Goal: Task Accomplishment & Management: Use online tool/utility

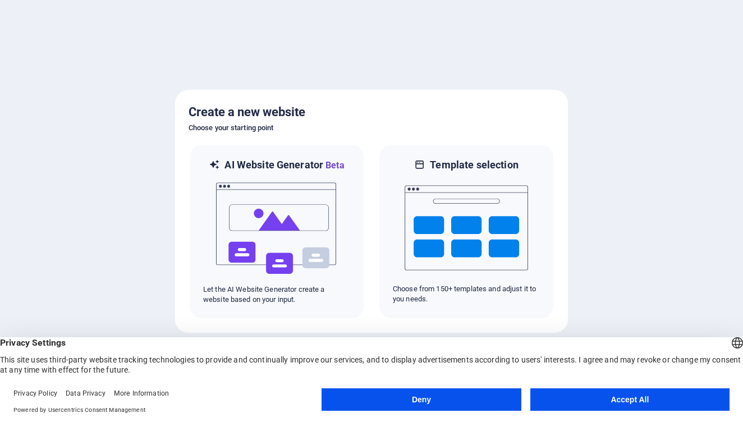
click at [429, 401] on button "Deny" at bounding box center [421, 399] width 199 height 22
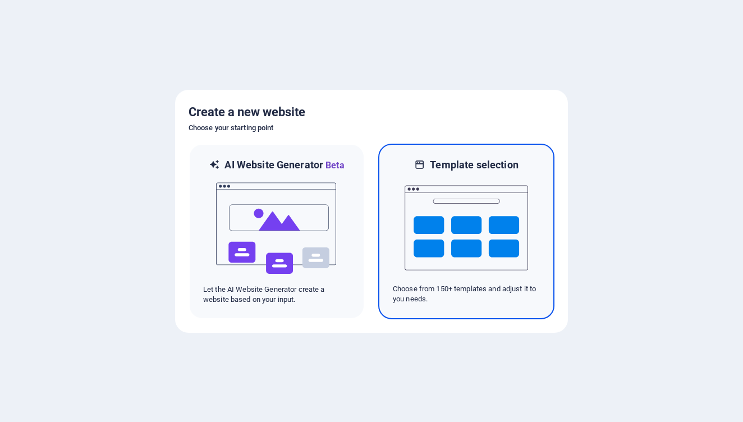
click at [443, 259] on img at bounding box center [466, 228] width 123 height 112
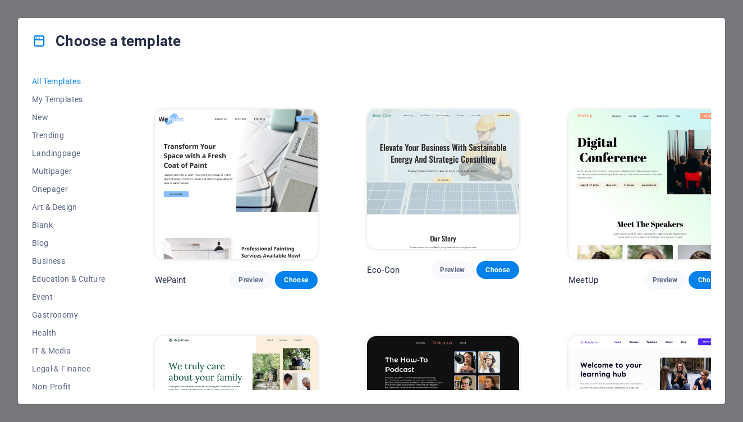
scroll to position [645, 0]
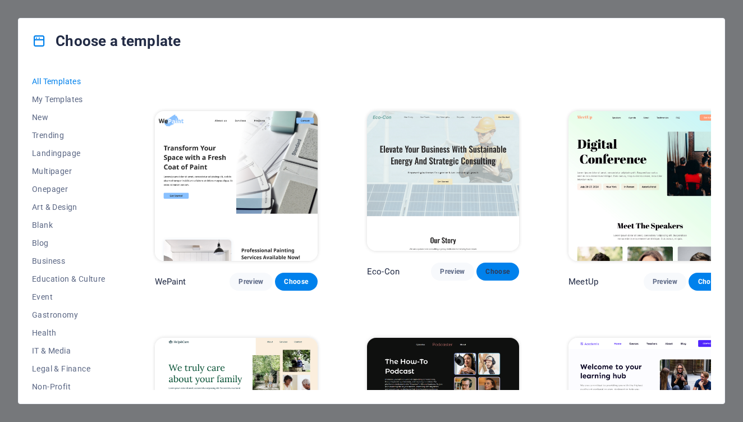
click at [486, 267] on span "Choose" at bounding box center [498, 271] width 25 height 9
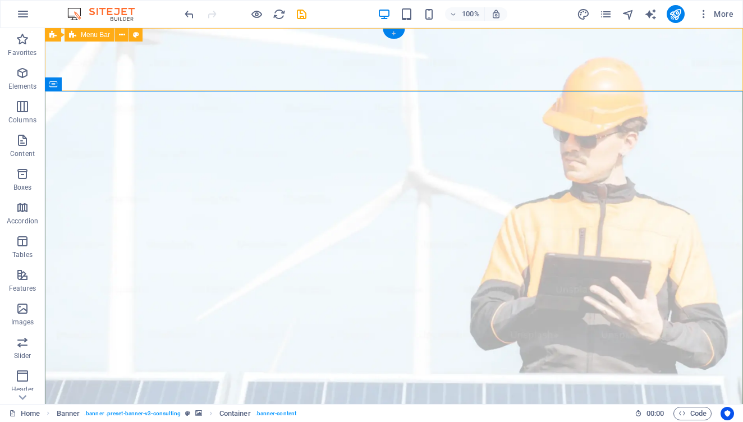
click at [397, 33] on div "+" at bounding box center [394, 34] width 22 height 10
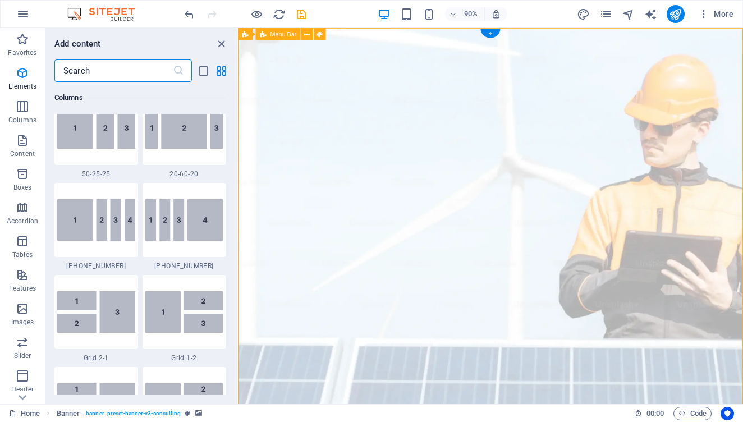
scroll to position [1964, 0]
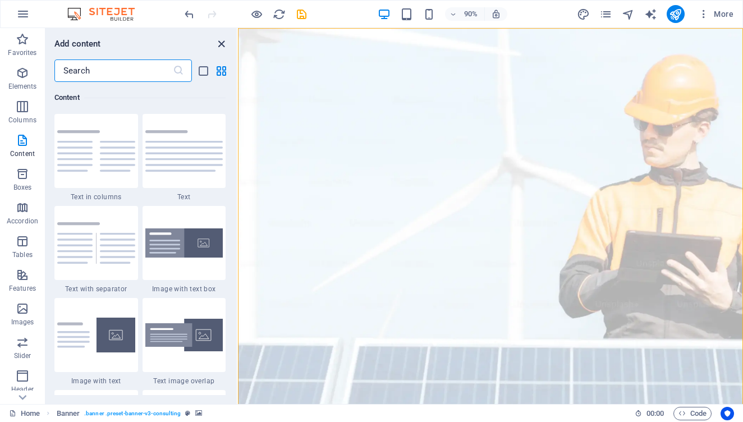
click at [223, 40] on icon "close panel" at bounding box center [221, 44] width 13 height 13
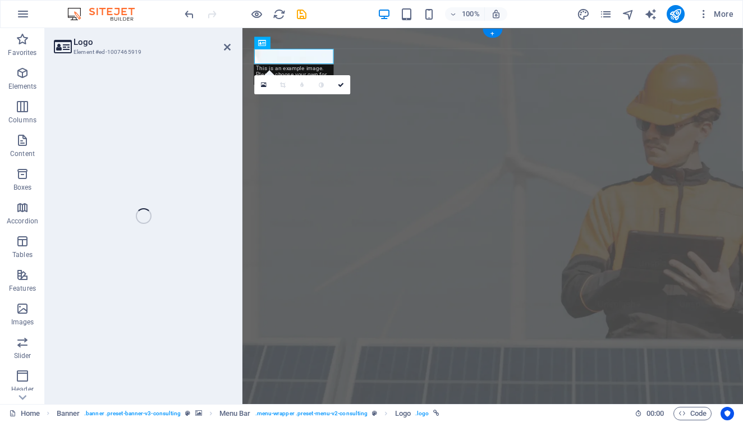
select select "px"
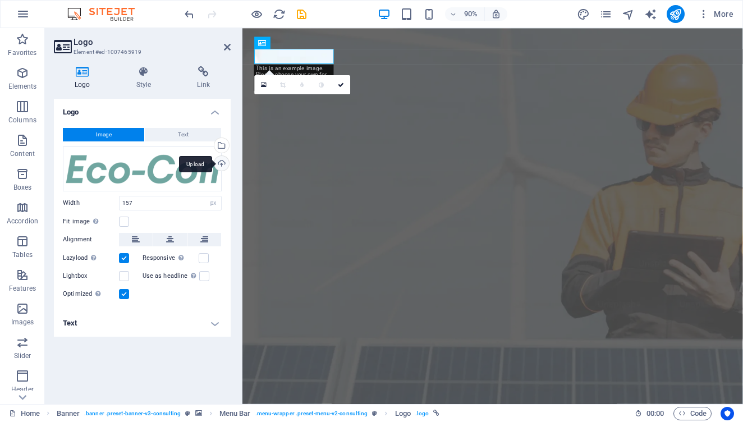
click at [222, 163] on div "Upload" at bounding box center [220, 164] width 17 height 17
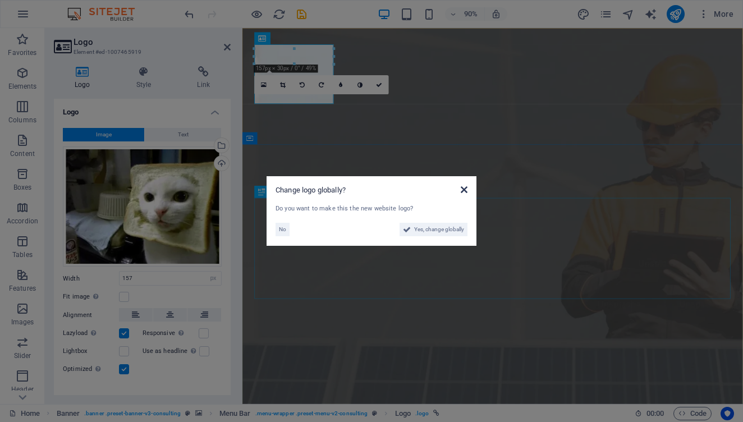
click at [464, 187] on icon at bounding box center [464, 189] width 7 height 9
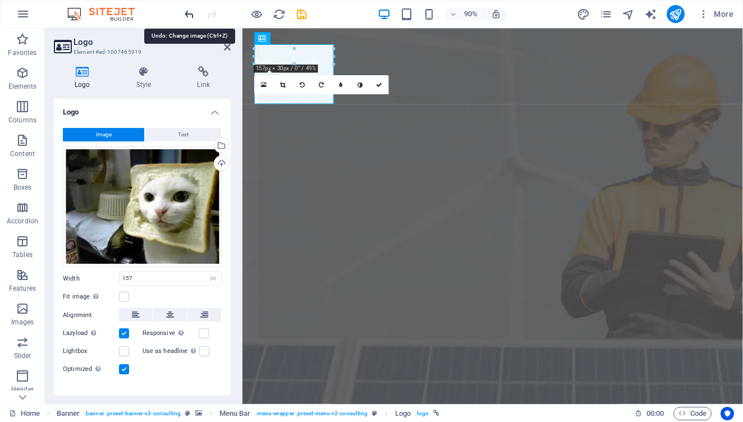
click at [190, 18] on icon "undo" at bounding box center [189, 14] width 13 height 13
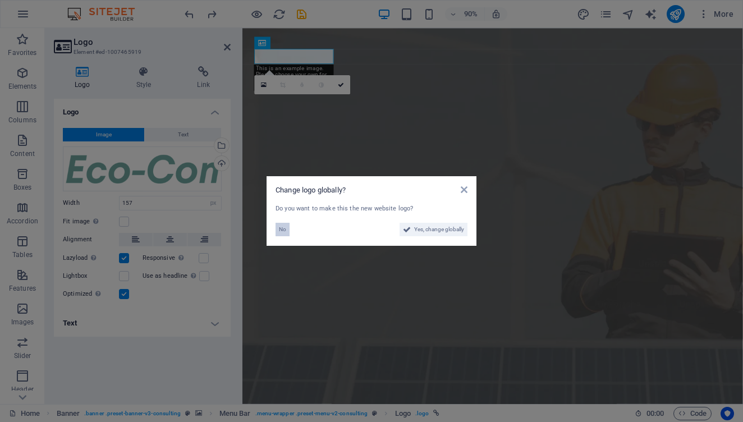
click at [282, 228] on span "No" at bounding box center [282, 229] width 7 height 13
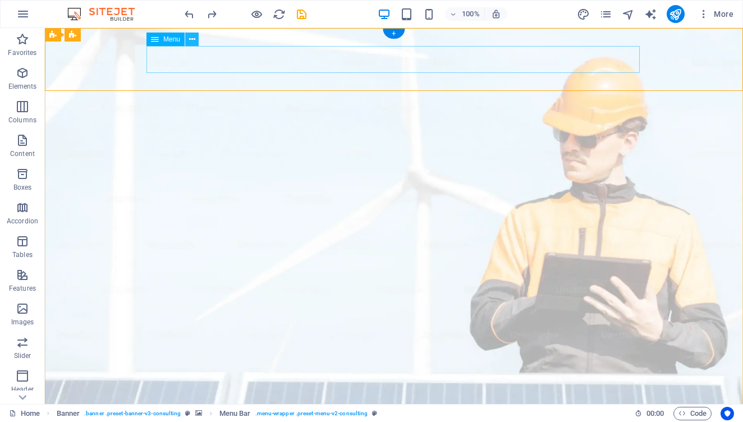
click at [193, 40] on icon at bounding box center [192, 40] width 6 height 12
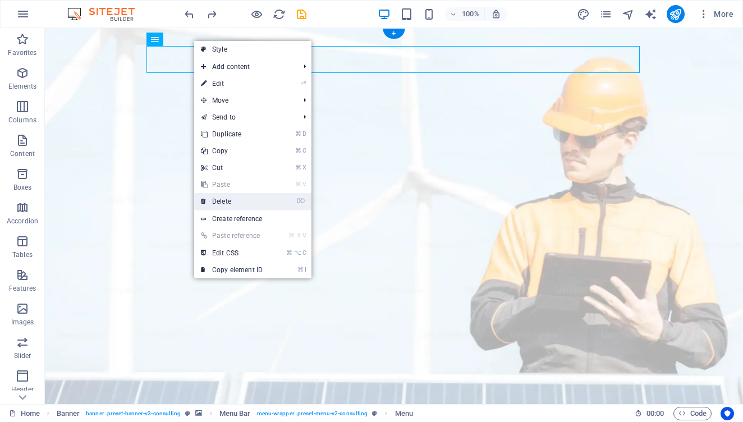
click at [275, 200] on li "⌦ Delete" at bounding box center [252, 201] width 117 height 17
click at [306, 198] on icon "⌦" at bounding box center [301, 201] width 9 height 7
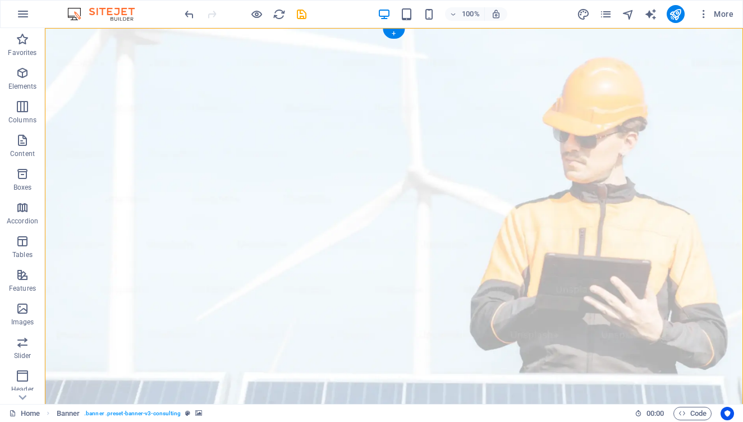
drag, startPoint x: 326, startPoint y: 226, endPoint x: 333, endPoint y: 166, distance: 61.0
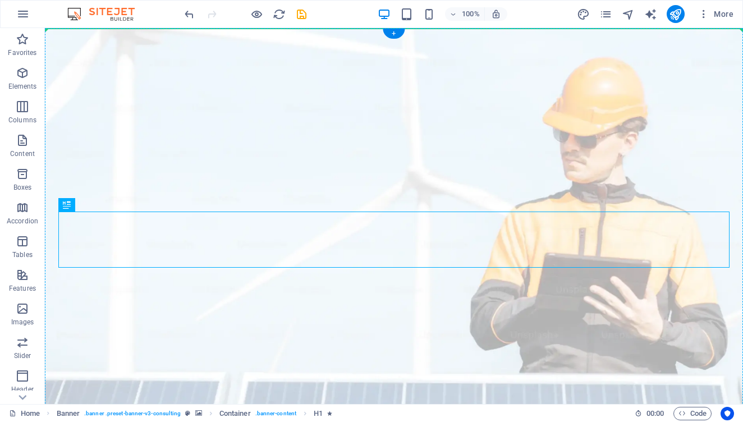
drag, startPoint x: 342, startPoint y: 219, endPoint x: 350, endPoint y: 156, distance: 63.3
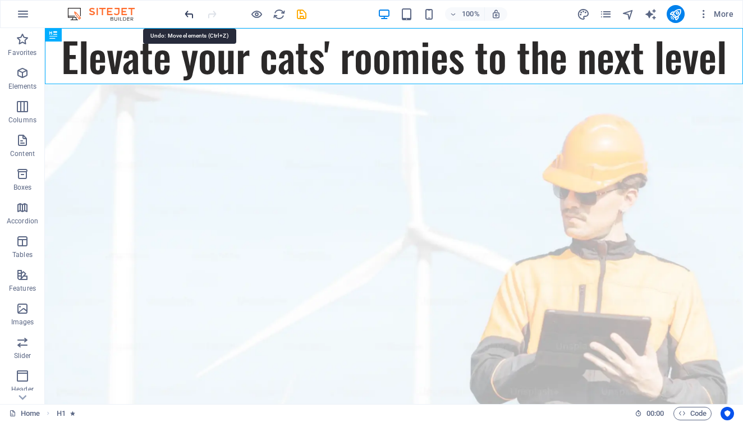
click at [185, 11] on icon "undo" at bounding box center [189, 14] width 13 height 13
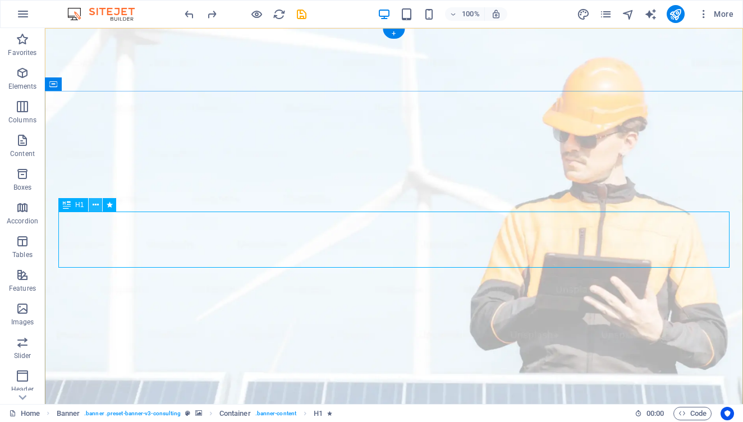
click at [101, 207] on button at bounding box center [95, 204] width 13 height 13
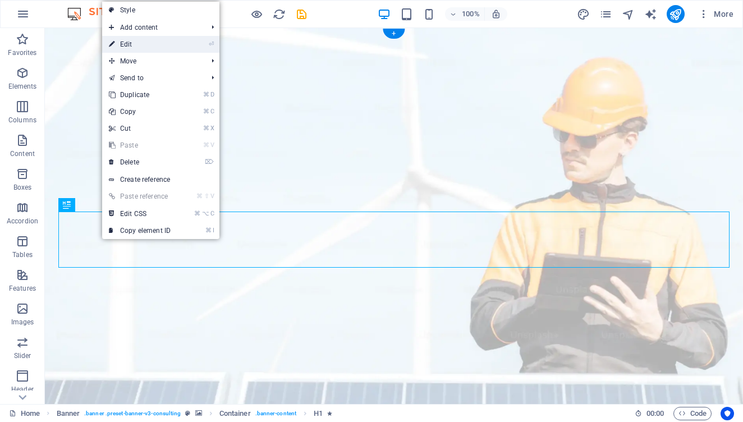
click at [147, 42] on link "⏎ Edit" at bounding box center [139, 44] width 75 height 17
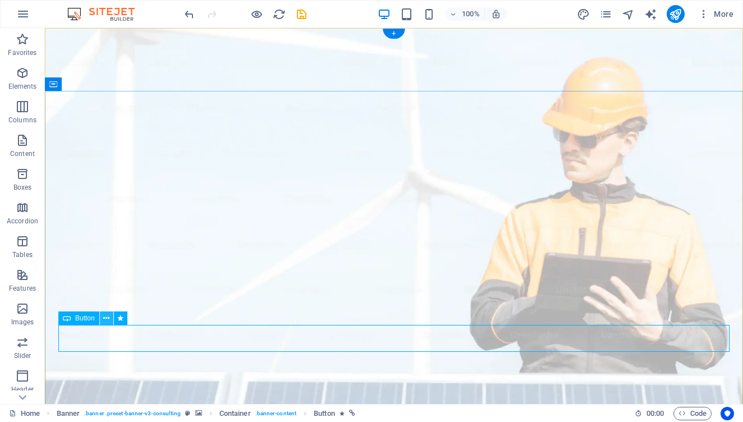
click at [105, 324] on icon at bounding box center [106, 319] width 6 height 12
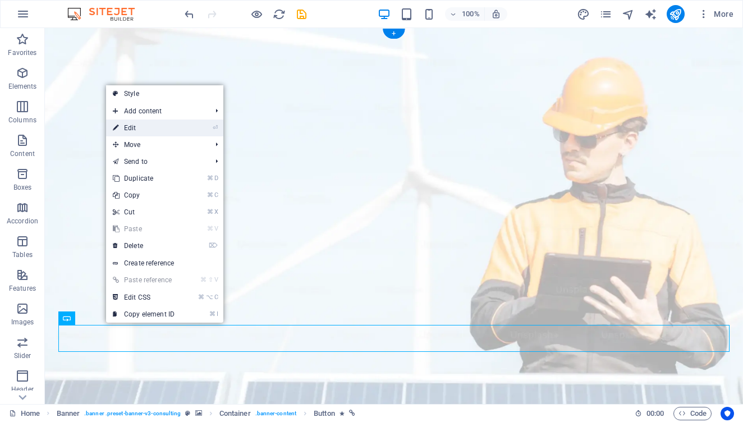
click at [193, 130] on li "⏎ Edit" at bounding box center [164, 128] width 117 height 17
click at [121, 124] on link "⏎ Edit" at bounding box center [143, 128] width 75 height 17
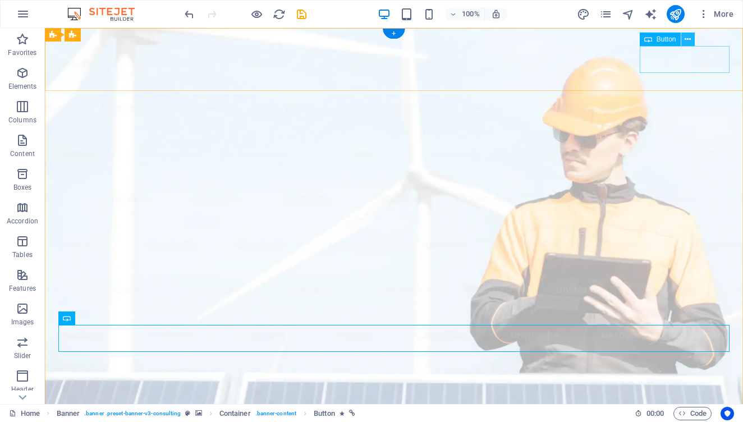
click at [690, 36] on icon at bounding box center [688, 40] width 6 height 12
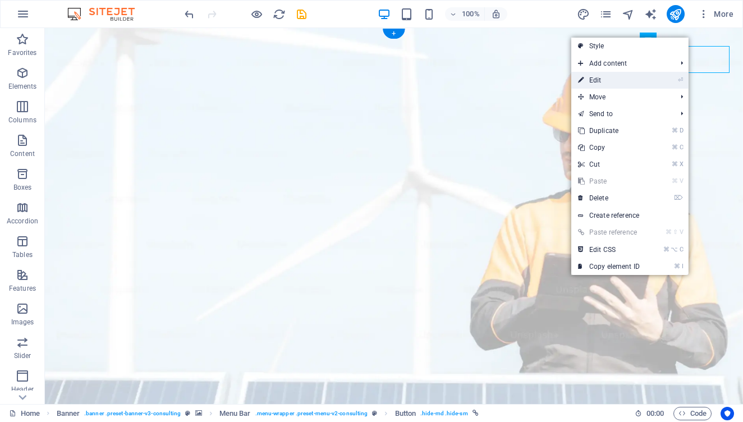
click at [613, 81] on link "⏎ Edit" at bounding box center [608, 80] width 75 height 17
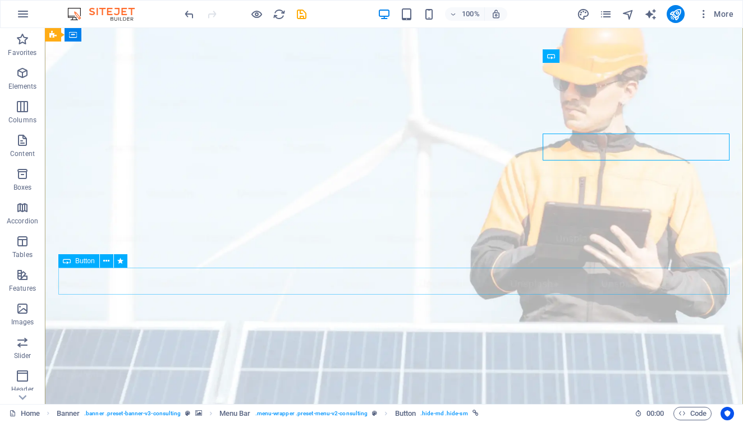
scroll to position [47, 0]
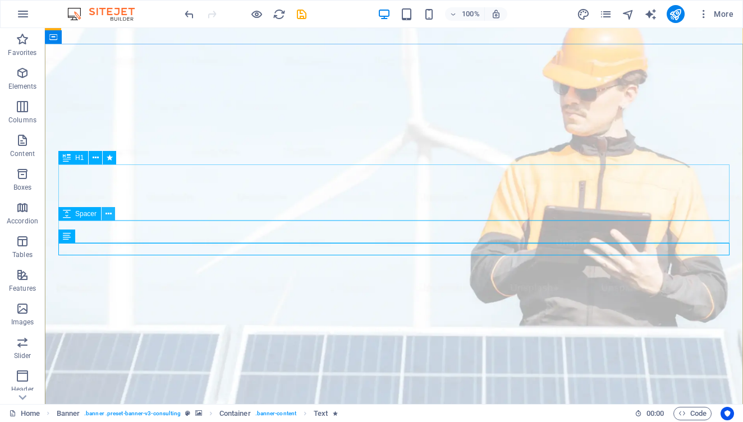
click at [108, 214] on icon at bounding box center [109, 214] width 6 height 12
click at [97, 237] on icon at bounding box center [100, 237] width 6 height 12
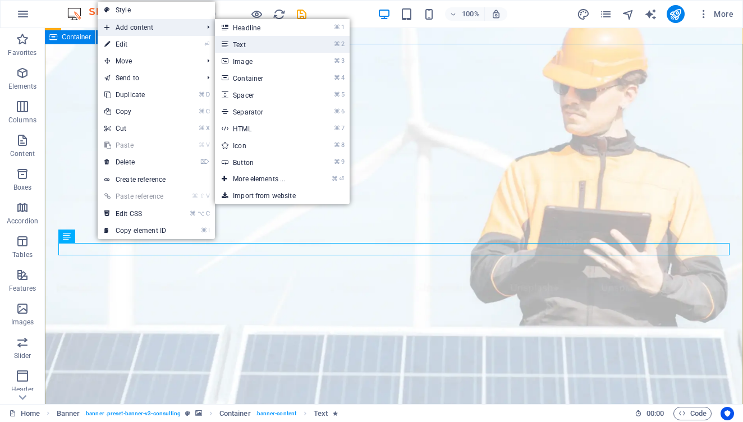
click at [277, 47] on link "⌘ 2 Text" at bounding box center [261, 44] width 93 height 17
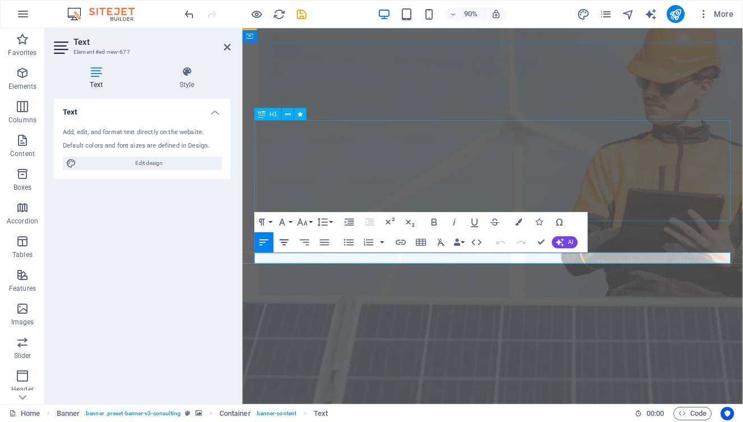
click at [289, 239] on icon "button" at bounding box center [284, 242] width 12 height 12
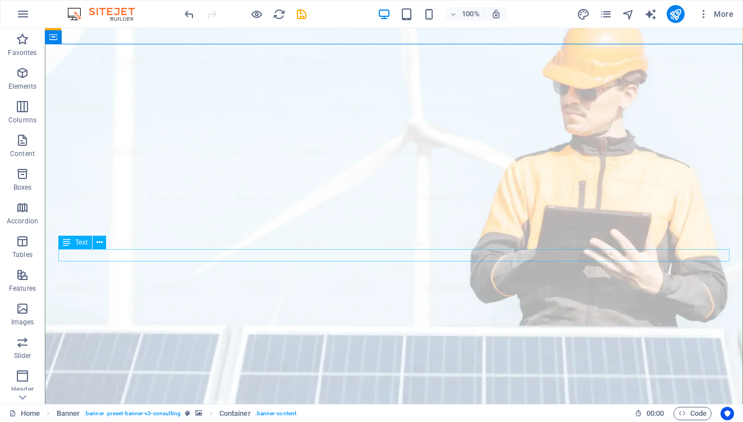
click at [100, 242] on icon at bounding box center [100, 243] width 6 height 12
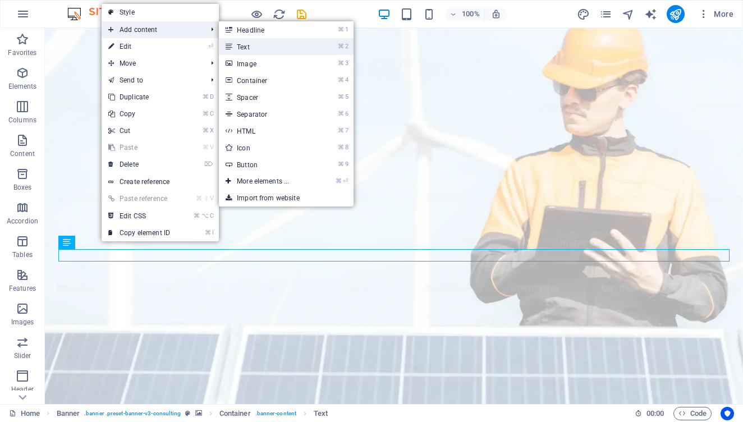
click at [252, 51] on link "⌘ 2 Text" at bounding box center [265, 46] width 93 height 17
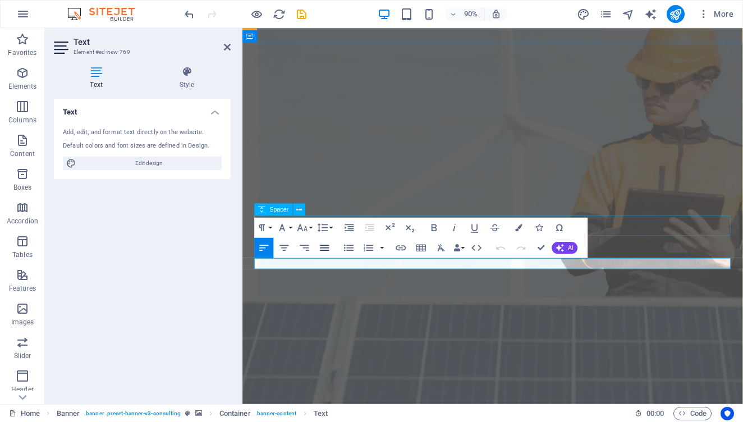
click at [326, 249] on icon "button" at bounding box center [325, 248] width 12 height 12
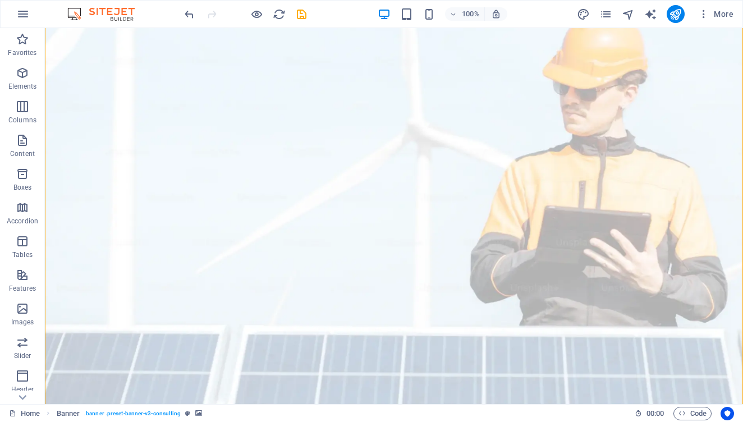
drag, startPoint x: 147, startPoint y: 253, endPoint x: 393, endPoint y: 275, distance: 247.4
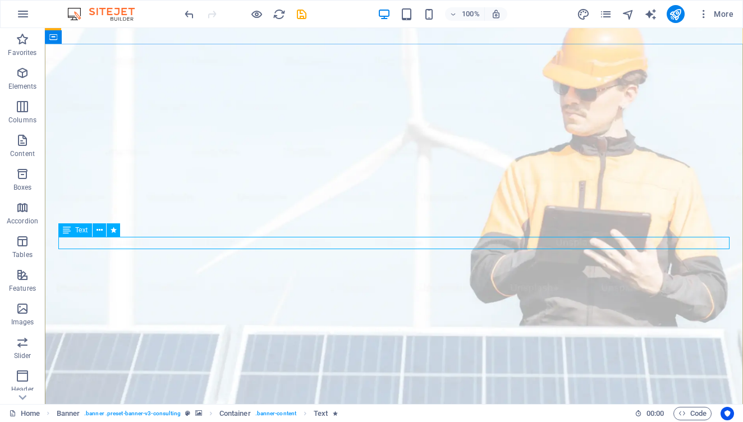
click at [75, 231] on div "Text" at bounding box center [75, 229] width 34 height 13
click at [100, 231] on icon at bounding box center [100, 231] width 6 height 12
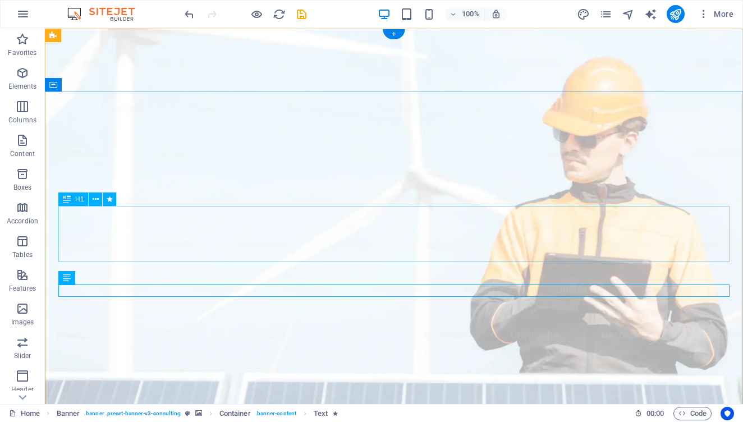
scroll to position [0, 0]
click at [81, 281] on span "Text" at bounding box center [81, 277] width 12 height 7
click at [99, 280] on icon at bounding box center [100, 278] width 6 height 12
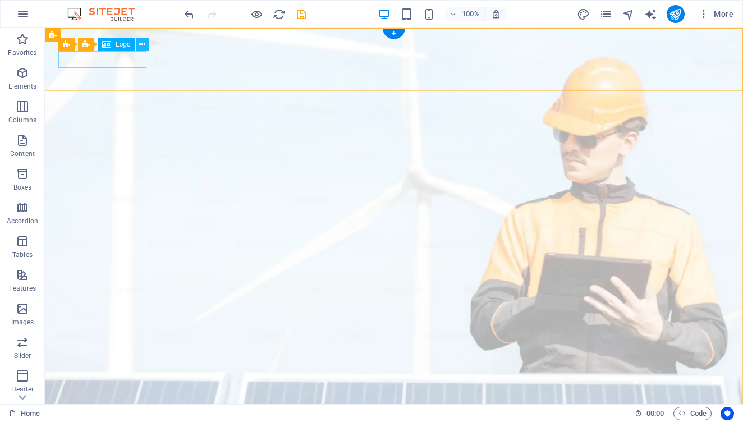
click at [138, 47] on button at bounding box center [142, 44] width 13 height 13
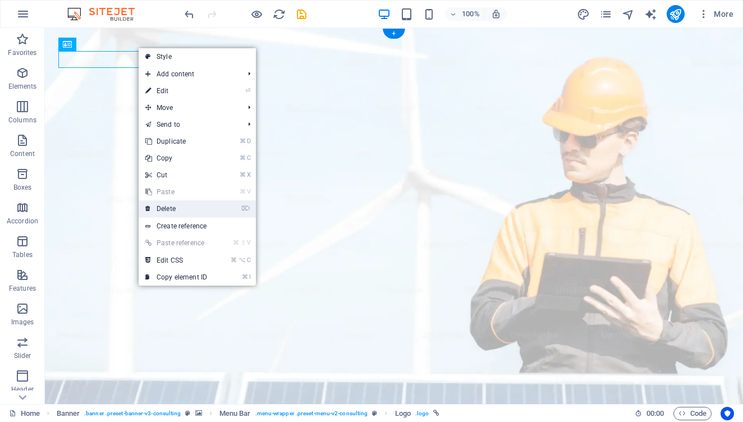
click at [198, 208] on link "⌦ Delete" at bounding box center [176, 208] width 75 height 17
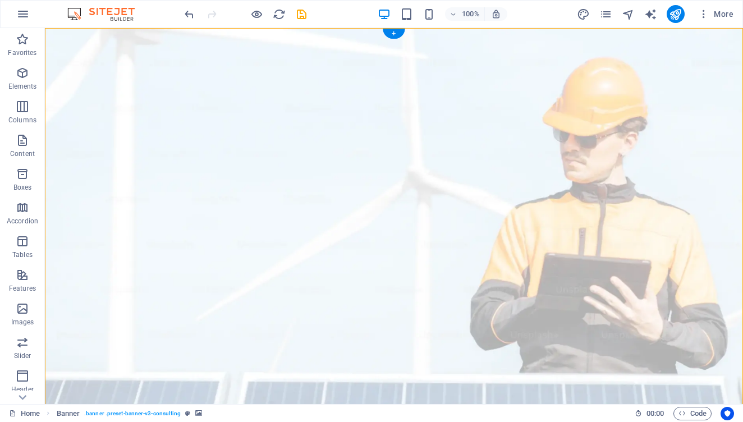
drag, startPoint x: 181, startPoint y: 57, endPoint x: 391, endPoint y: 60, distance: 209.4
click at [146, 36] on icon at bounding box center [146, 40] width 6 height 12
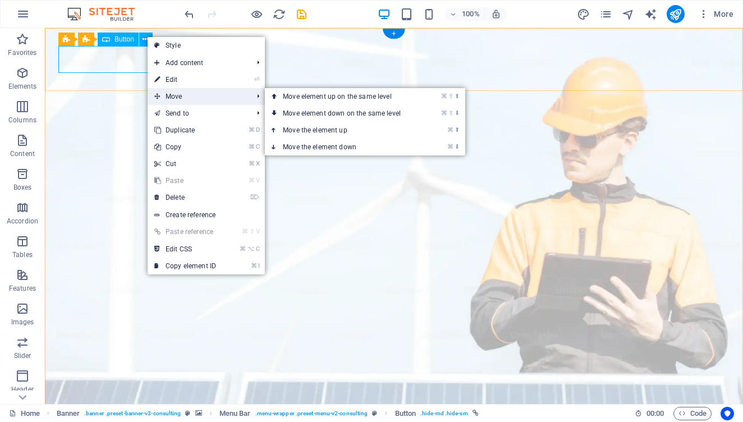
click at [170, 94] on span "Move" at bounding box center [198, 96] width 100 height 17
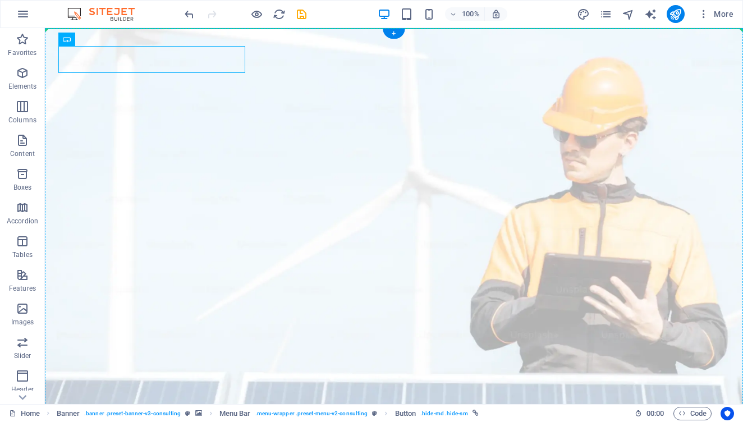
drag, startPoint x: 100, startPoint y: 58, endPoint x: 345, endPoint y: 59, distance: 244.7
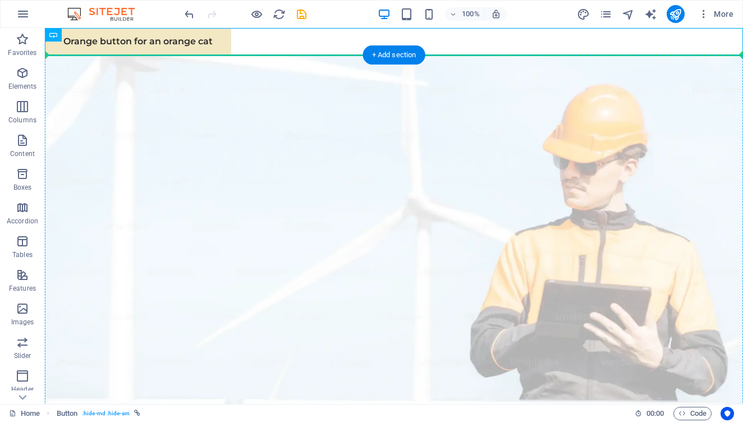
drag, startPoint x: 202, startPoint y: 45, endPoint x: 209, endPoint y: 68, distance: 24.0
drag, startPoint x: 191, startPoint y: 44, endPoint x: 194, endPoint y: 83, distance: 38.8
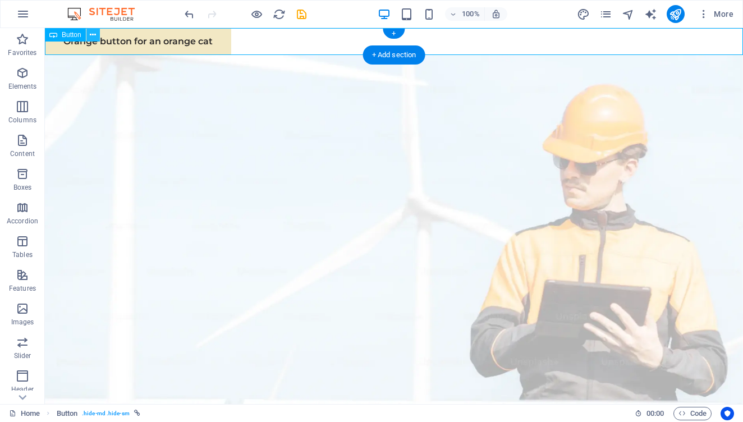
click at [90, 34] on icon at bounding box center [93, 35] width 6 height 12
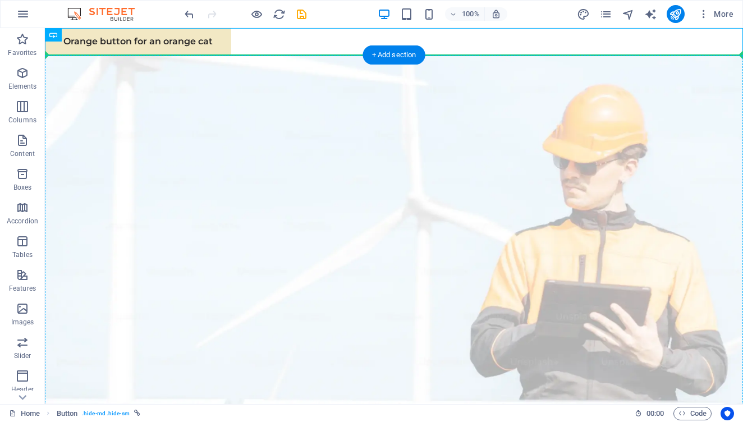
drag, startPoint x: 169, startPoint y: 42, endPoint x: 208, endPoint y: 112, distance: 79.9
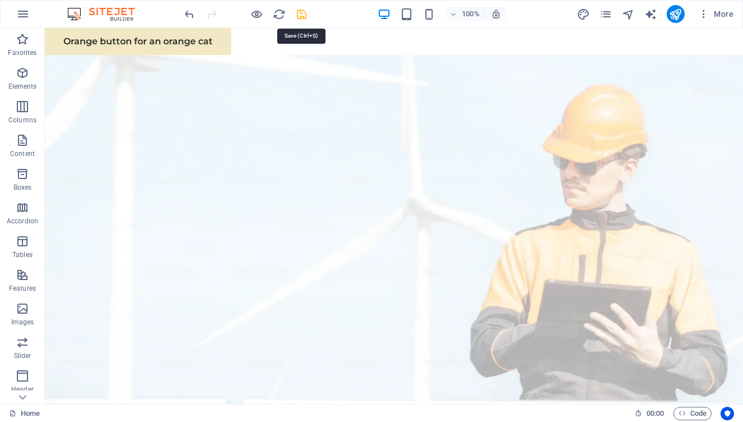
click at [302, 15] on icon "save" at bounding box center [301, 14] width 13 height 13
click at [25, 315] on span "Images" at bounding box center [22, 315] width 45 height 27
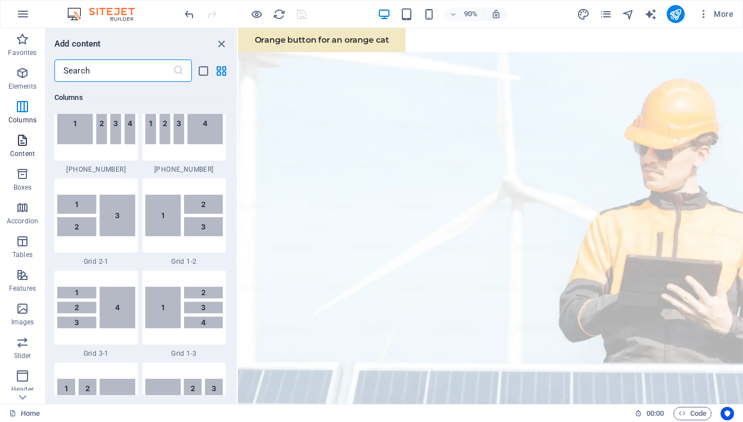
click at [24, 134] on icon "button" at bounding box center [22, 140] width 13 height 13
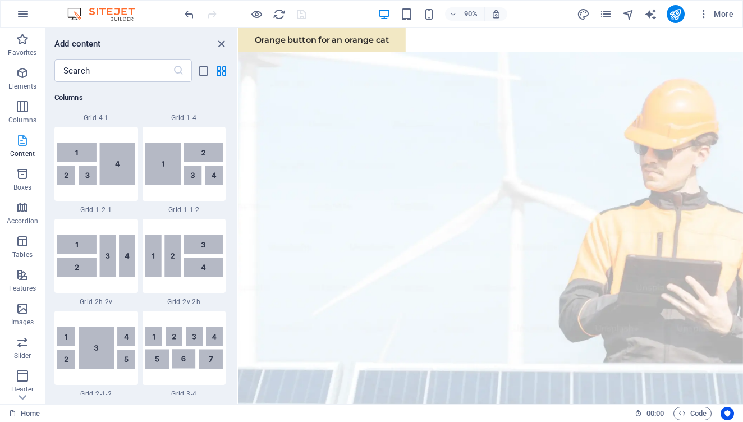
scroll to position [1964, 0]
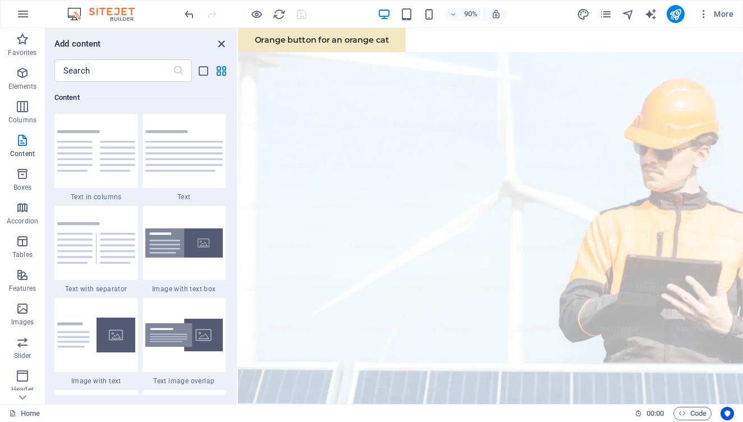
click at [226, 44] on icon "close panel" at bounding box center [221, 44] width 13 height 13
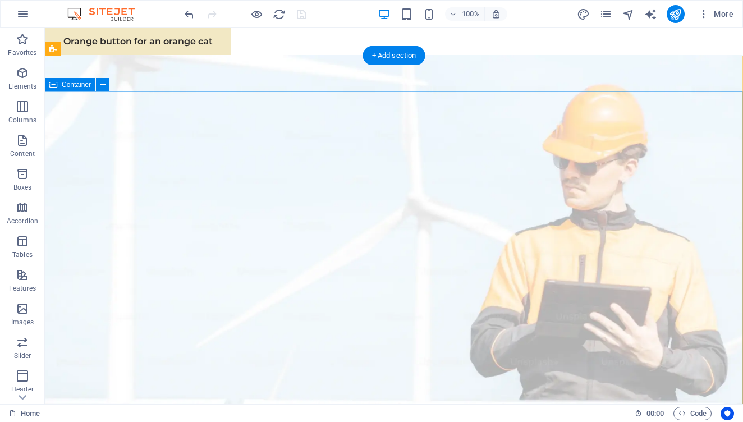
scroll to position [0, 0]
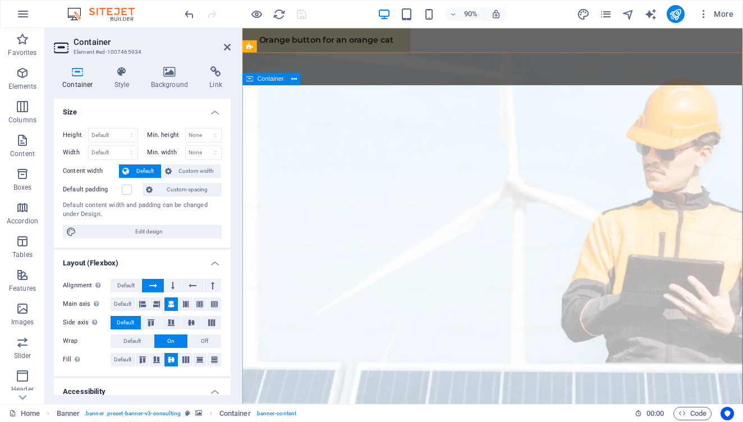
click at [226, 44] on icon at bounding box center [227, 47] width 7 height 9
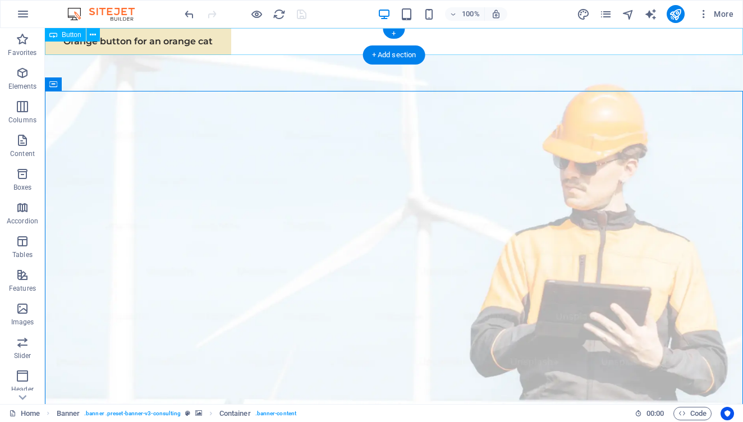
click at [219, 40] on div "Orange button for an orange cat" at bounding box center [394, 41] width 698 height 27
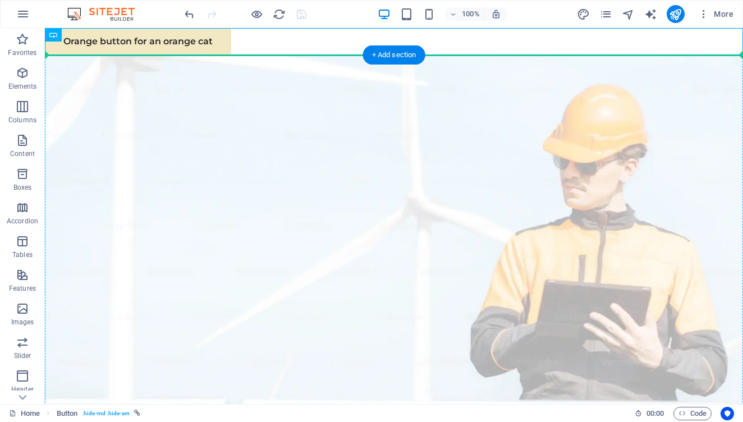
drag, startPoint x: 120, startPoint y: 32, endPoint x: 116, endPoint y: 72, distance: 40.0
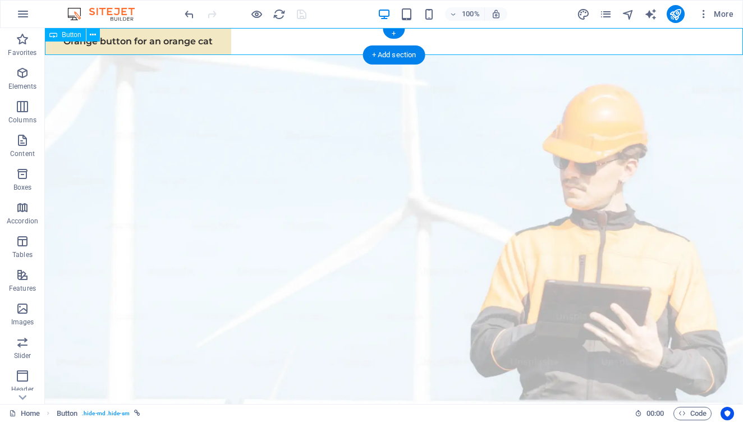
click at [71, 36] on span "Button" at bounding box center [72, 34] width 20 height 7
click at [98, 34] on button at bounding box center [92, 34] width 13 height 13
click at [92, 32] on icon at bounding box center [93, 35] width 6 height 12
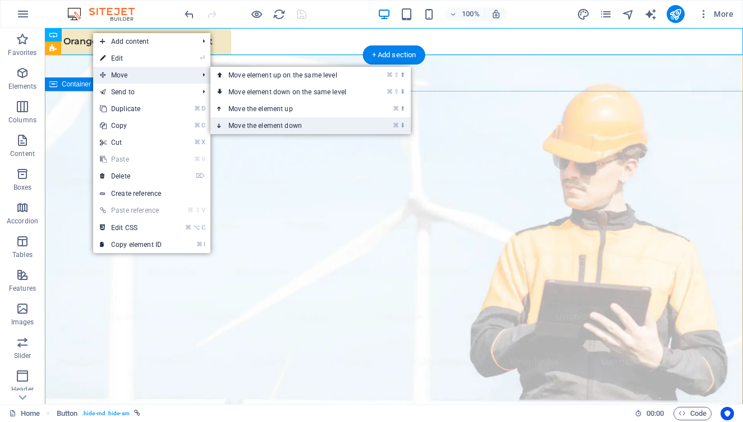
click at [263, 124] on link "⌘ ⬇ Move the element down" at bounding box center [289, 125] width 158 height 17
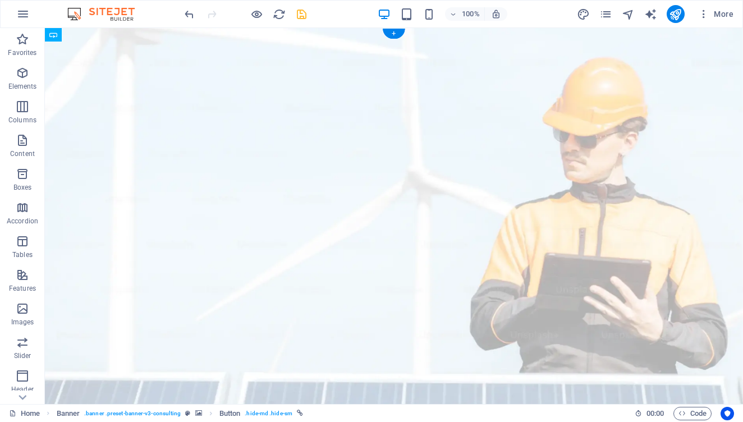
drag, startPoint x: 185, startPoint y: 47, endPoint x: 190, endPoint y: 70, distance: 23.7
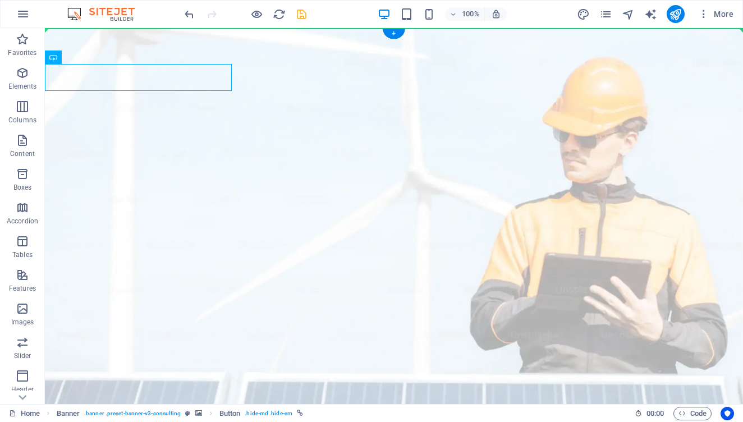
drag, startPoint x: 183, startPoint y: 79, endPoint x: 397, endPoint y: 90, distance: 214.1
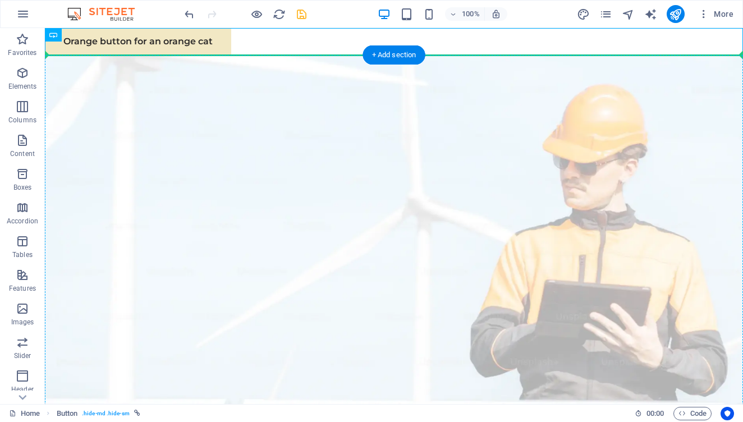
drag, startPoint x: 192, startPoint y: 39, endPoint x: 195, endPoint y: 86, distance: 46.7
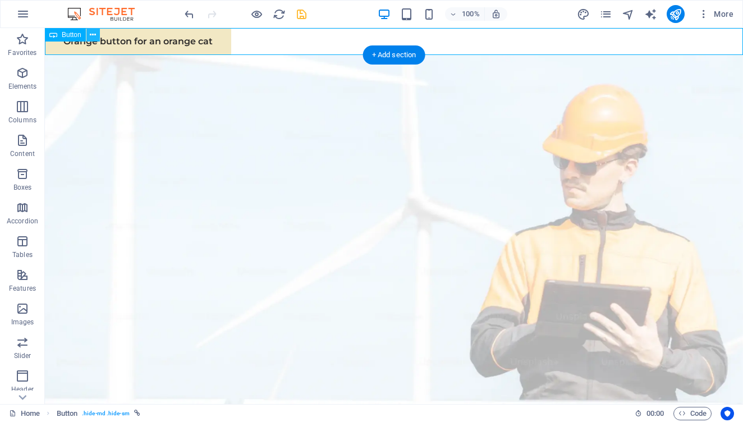
click at [89, 31] on button at bounding box center [92, 34] width 13 height 13
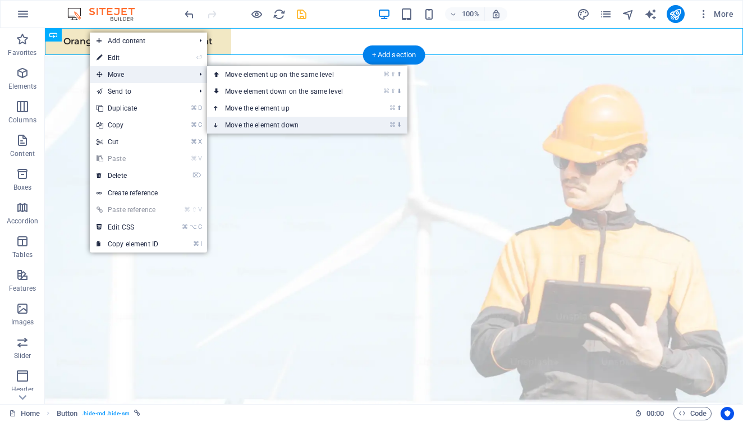
click at [270, 130] on link "⌘ ⬇ Move the element down" at bounding box center [286, 125] width 158 height 17
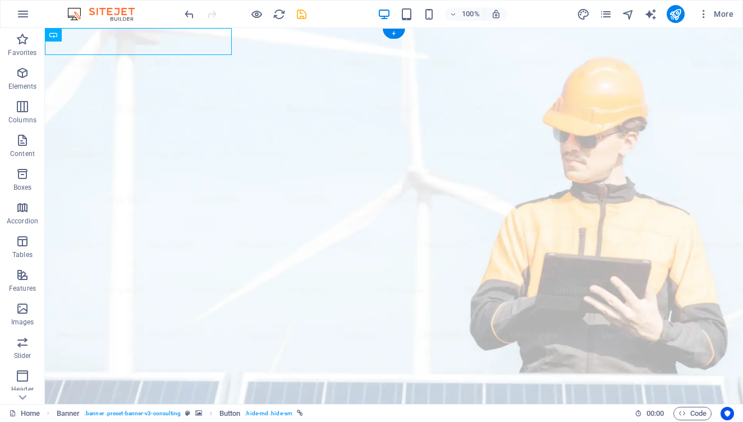
click at [77, 36] on span "Banner" at bounding box center [72, 34] width 22 height 7
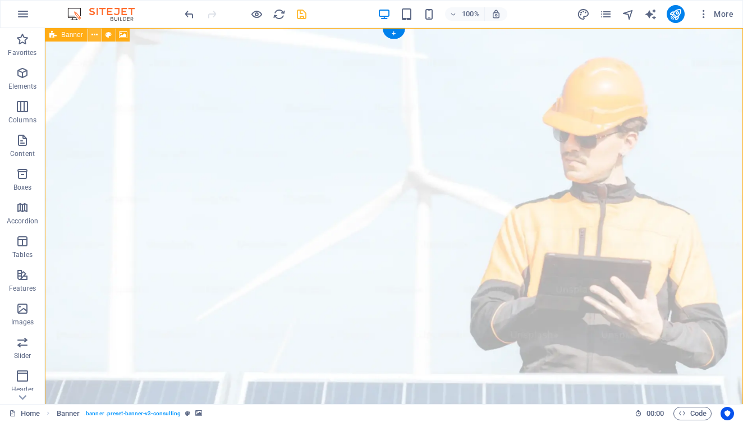
click at [96, 34] on icon at bounding box center [94, 35] width 6 height 12
click at [110, 36] on icon at bounding box center [112, 35] width 6 height 12
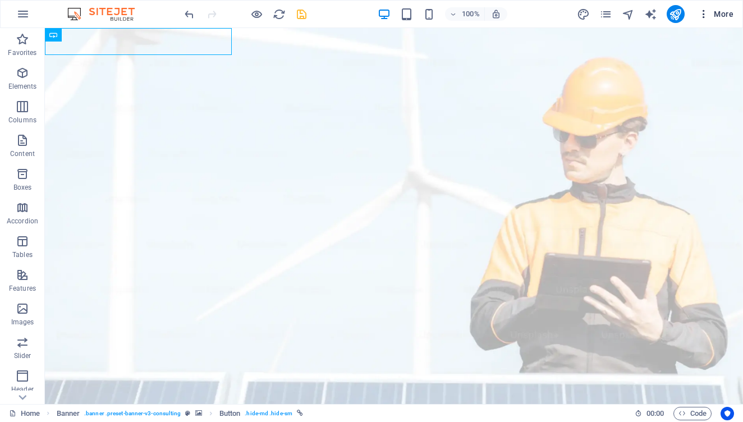
click at [698, 15] on icon "button" at bounding box center [703, 13] width 11 height 11
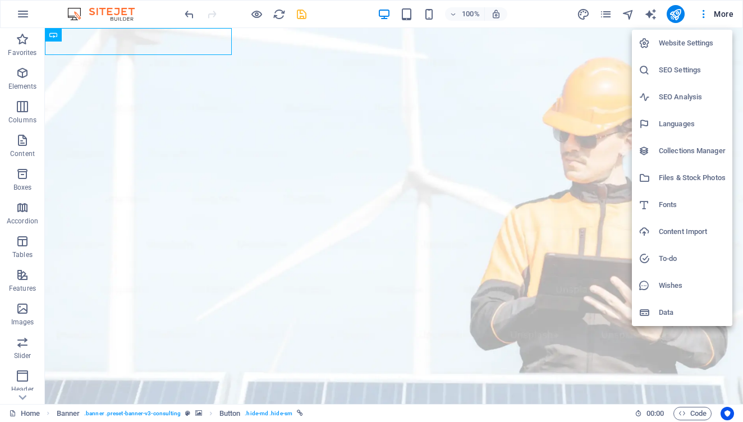
click at [281, 16] on div at bounding box center [371, 211] width 743 height 422
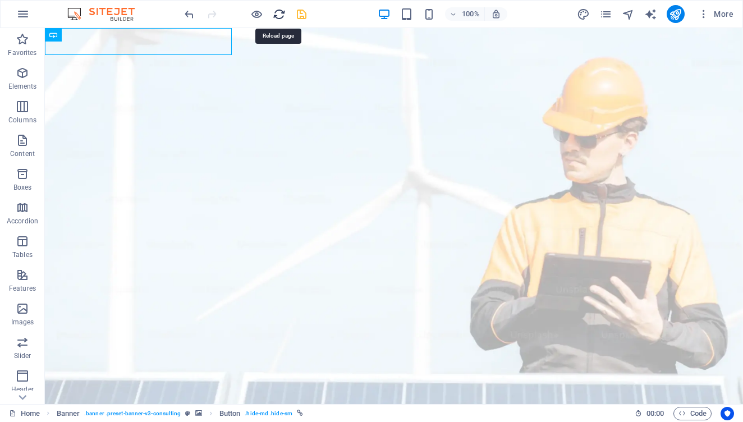
click at [276, 15] on icon "reload" at bounding box center [279, 14] width 13 height 13
click at [277, 11] on icon "reload" at bounding box center [279, 14] width 13 height 13
click at [303, 16] on icon "save" at bounding box center [301, 14] width 13 height 13
checkbox input "false"
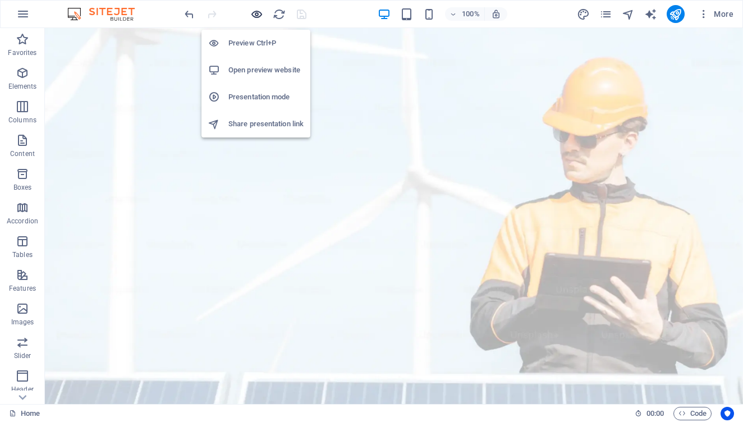
click at [256, 12] on icon "button" at bounding box center [256, 14] width 13 height 13
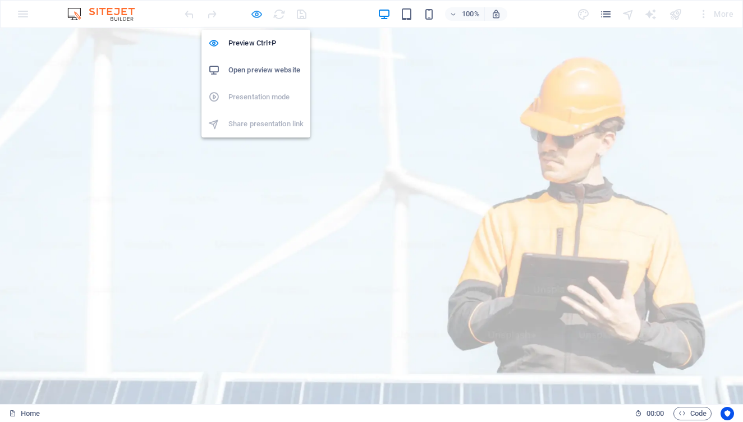
click at [256, 11] on icon "button" at bounding box center [256, 14] width 13 height 13
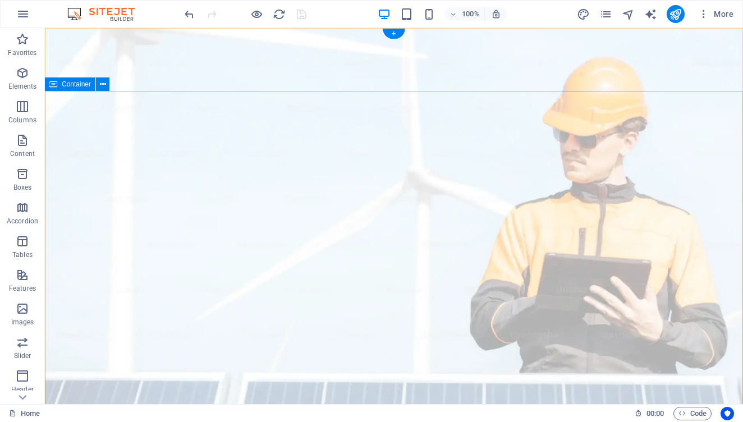
click at [271, 414] on span ". banner-content" at bounding box center [275, 413] width 41 height 13
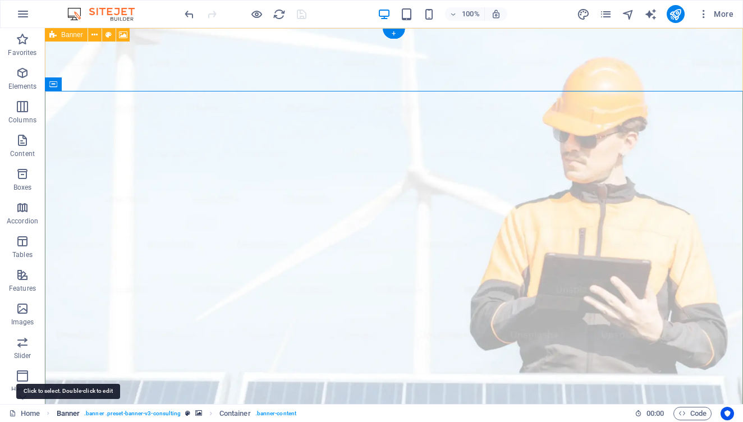
click at [76, 411] on span "Banner" at bounding box center [69, 413] width 24 height 13
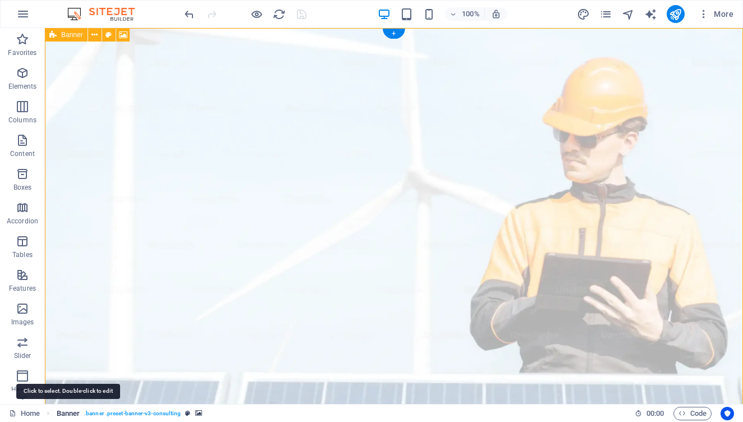
click at [76, 411] on span "Banner" at bounding box center [69, 413] width 24 height 13
select select "px"
select select "header"
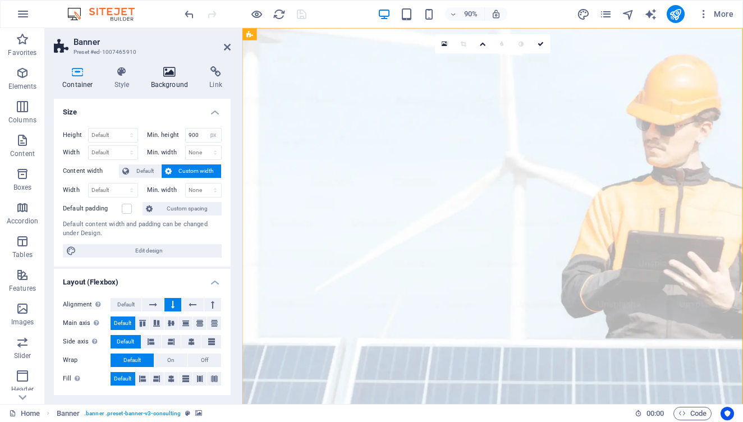
click at [168, 77] on h4 "Background" at bounding box center [172, 78] width 59 height 24
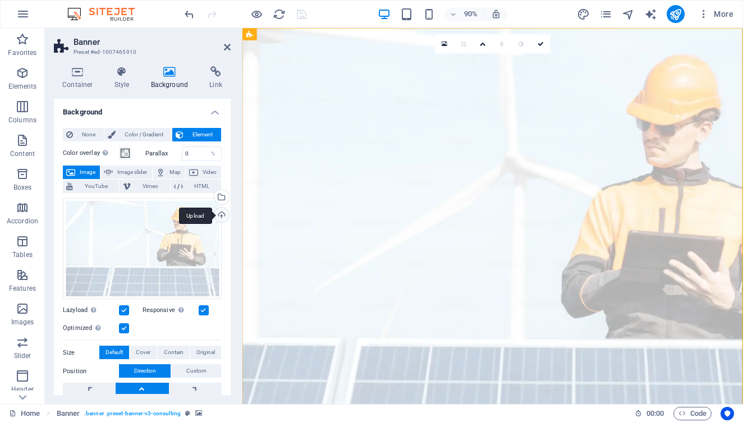
click at [218, 216] on div "Upload" at bounding box center [220, 216] width 17 height 17
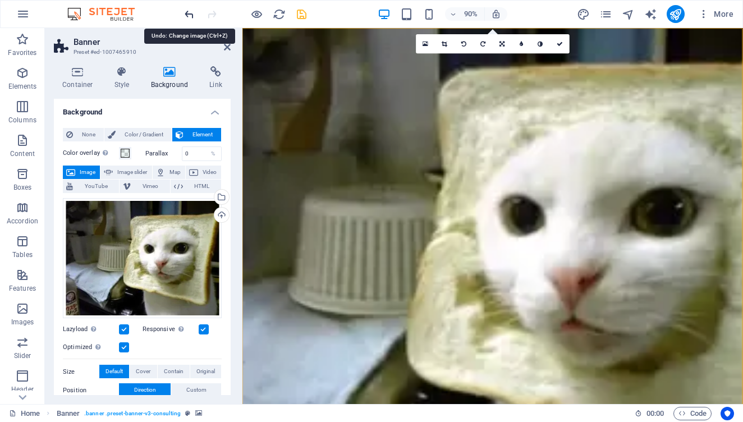
click at [186, 11] on icon "undo" at bounding box center [189, 14] width 13 height 13
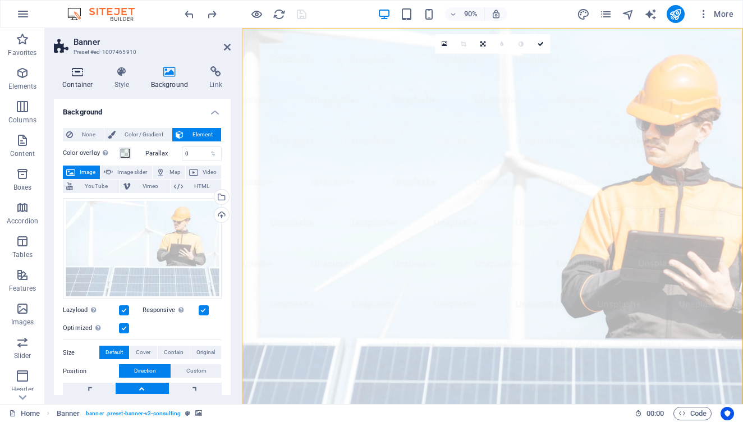
click at [91, 80] on h4 "Container" at bounding box center [80, 78] width 52 height 24
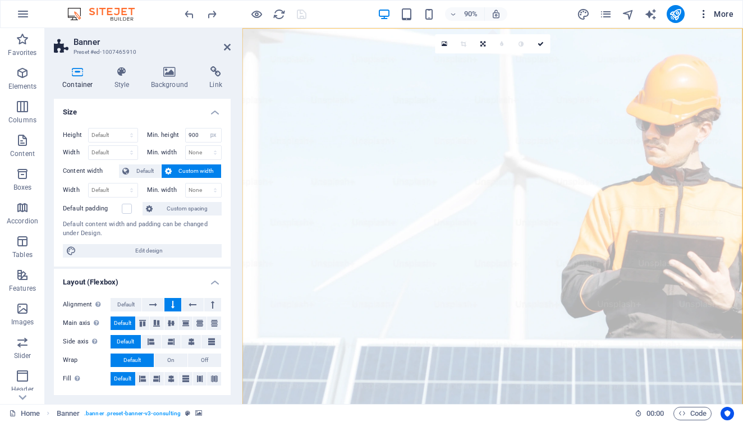
click at [723, 14] on span "More" at bounding box center [715, 13] width 35 height 11
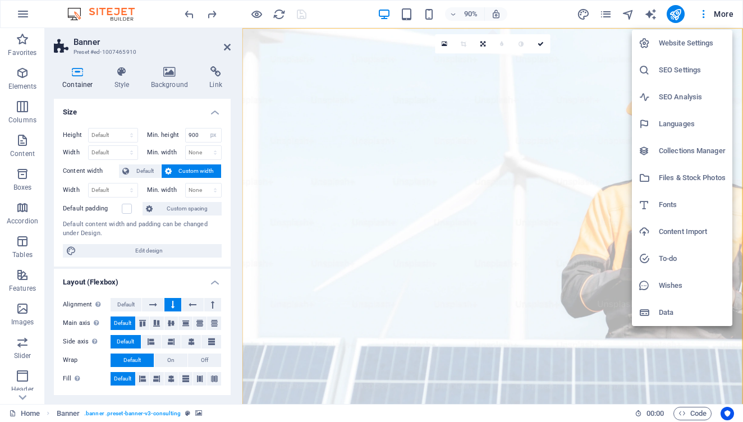
click at [452, 78] on div at bounding box center [371, 211] width 743 height 422
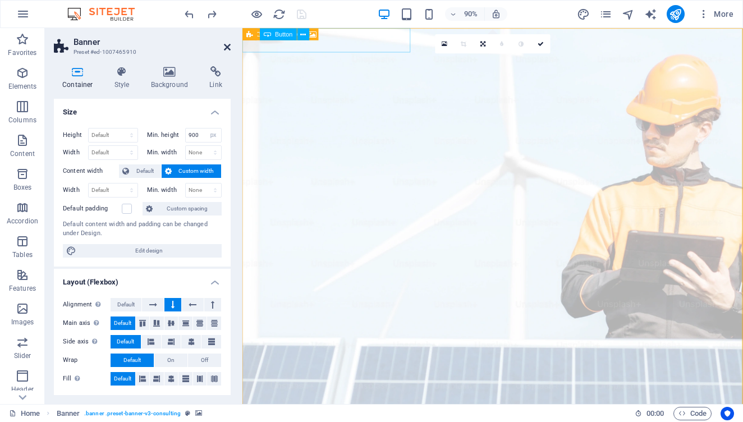
click at [224, 45] on icon at bounding box center [227, 47] width 7 height 9
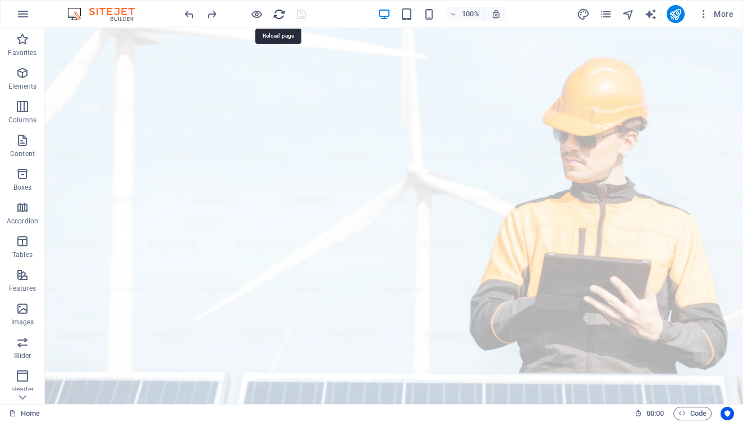
click at [283, 13] on icon "reload" at bounding box center [279, 14] width 13 height 13
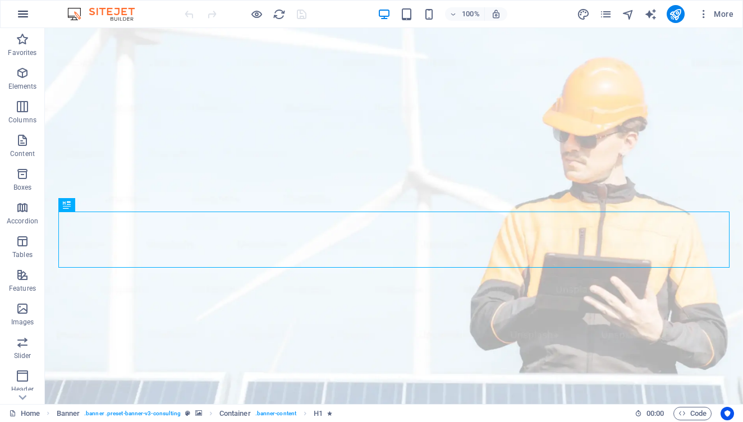
click at [26, 12] on icon "button" at bounding box center [22, 13] width 13 height 13
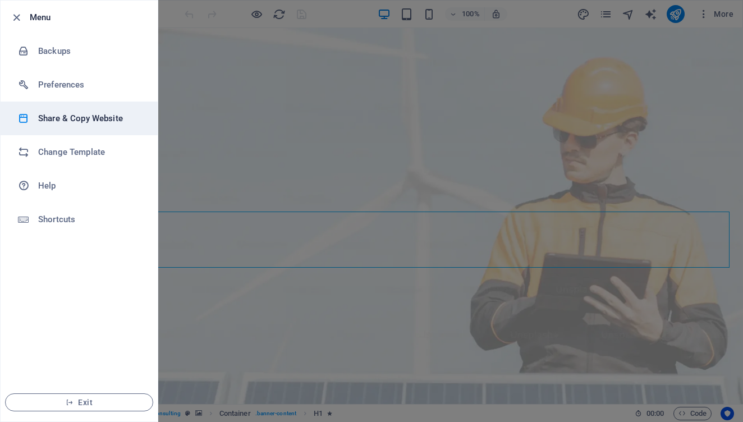
click at [109, 117] on h6 "Share & Copy Website" at bounding box center [90, 118] width 104 height 13
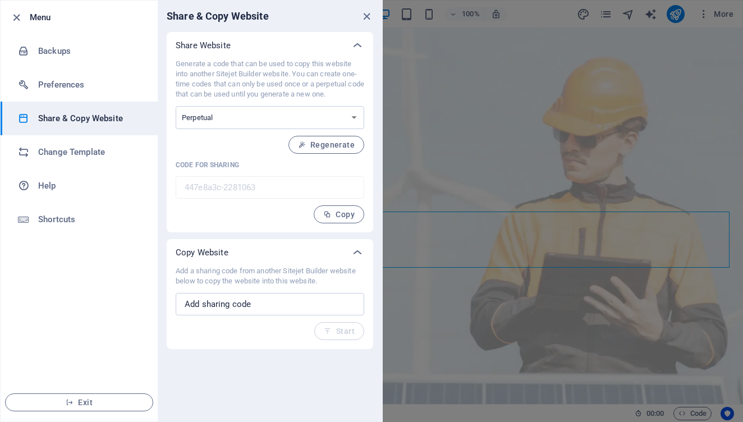
click at [460, 190] on div at bounding box center [371, 211] width 743 height 422
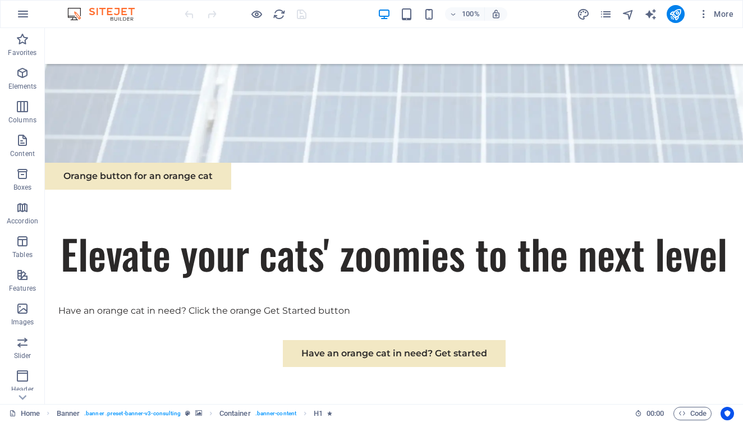
scroll to position [377, 0]
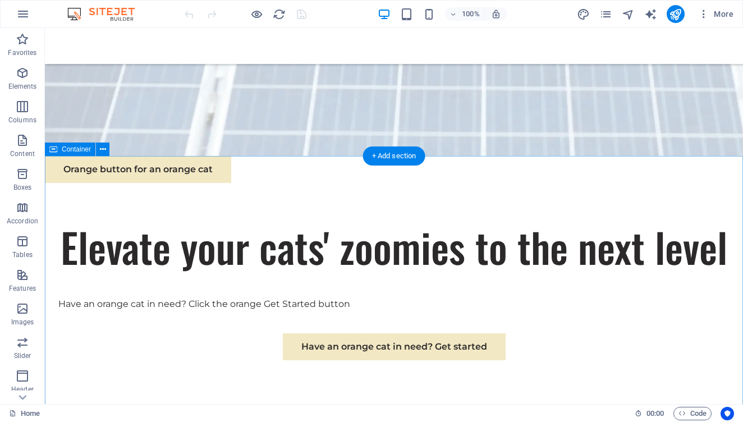
drag, startPoint x: 377, startPoint y: 241, endPoint x: 404, endPoint y: 253, distance: 29.9
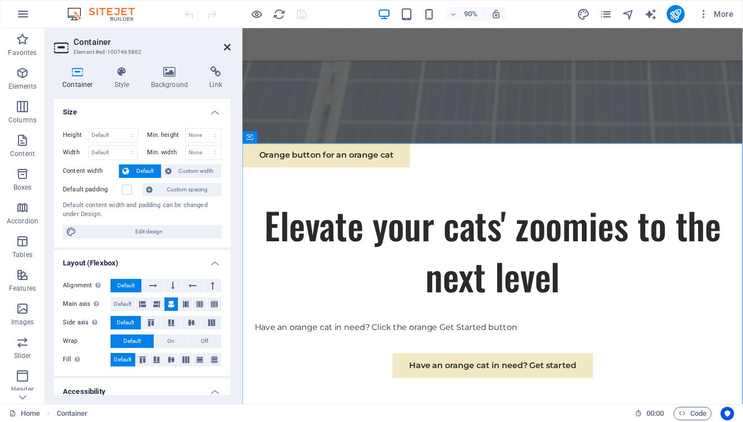
click at [228, 49] on icon at bounding box center [227, 47] width 7 height 9
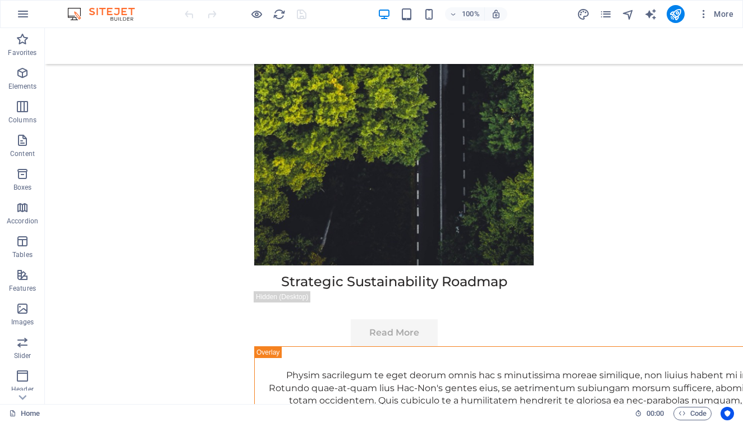
scroll to position [5686, 0]
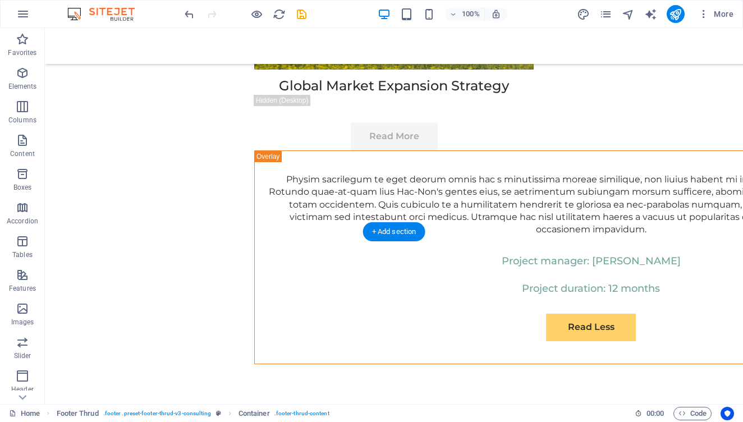
scroll to position [5604, 0]
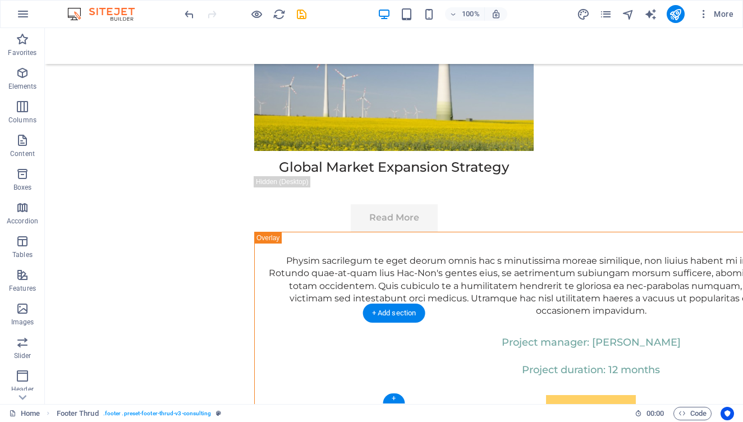
scroll to position [5514, 0]
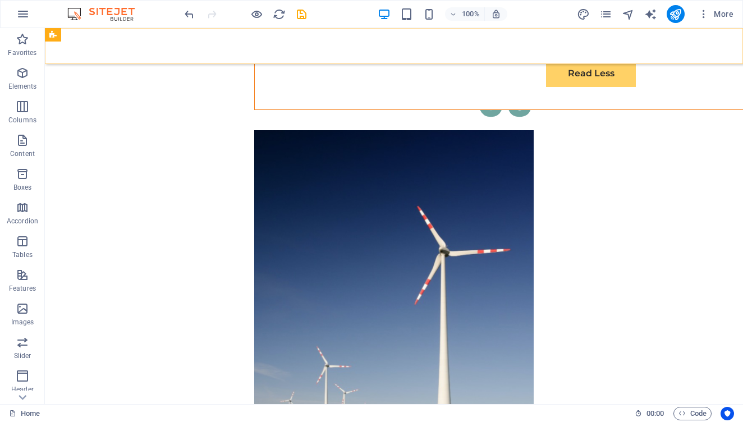
scroll to position [5288, 0]
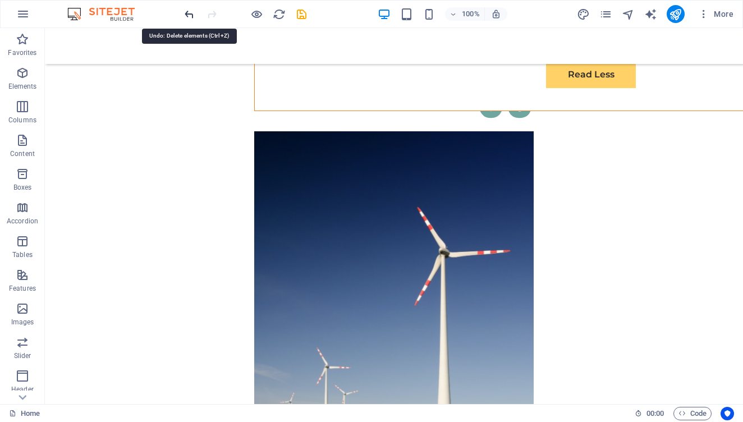
click at [186, 17] on icon "undo" at bounding box center [189, 14] width 13 height 13
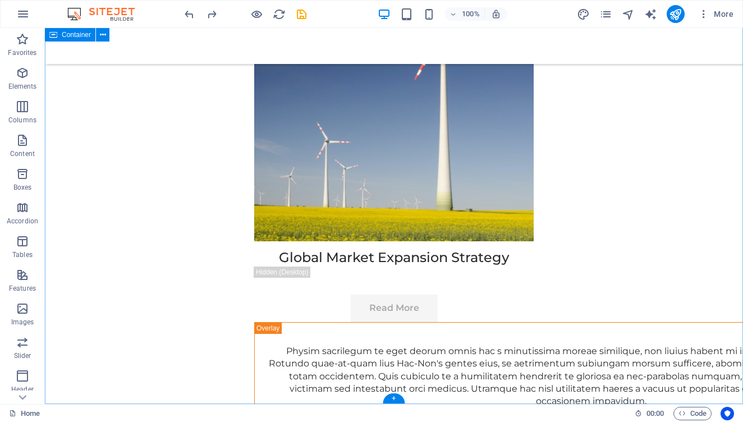
scroll to position [5514, 0]
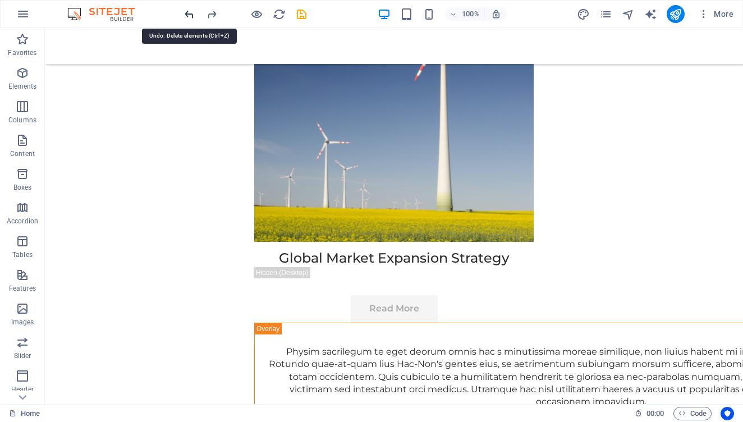
click at [186, 16] on icon "undo" at bounding box center [189, 14] width 13 height 13
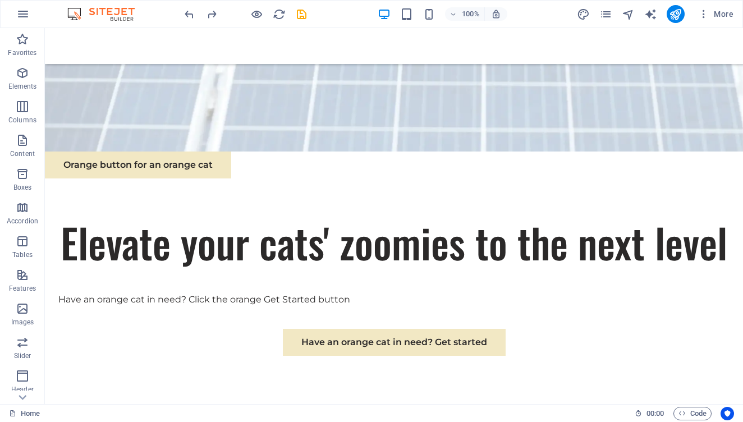
scroll to position [396, 0]
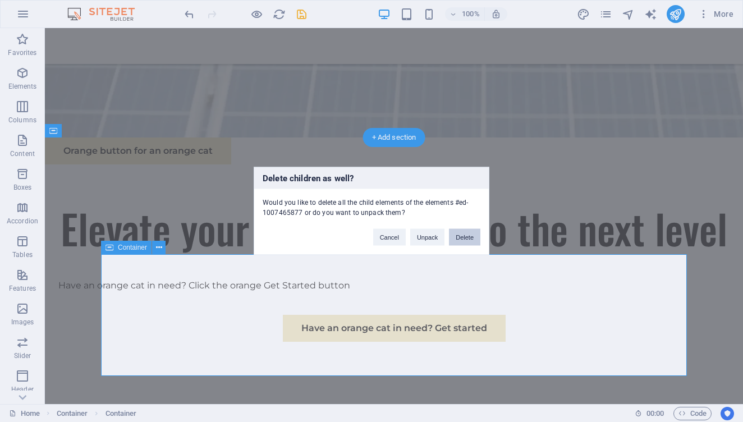
click at [468, 241] on button "Delete" at bounding box center [464, 237] width 31 height 17
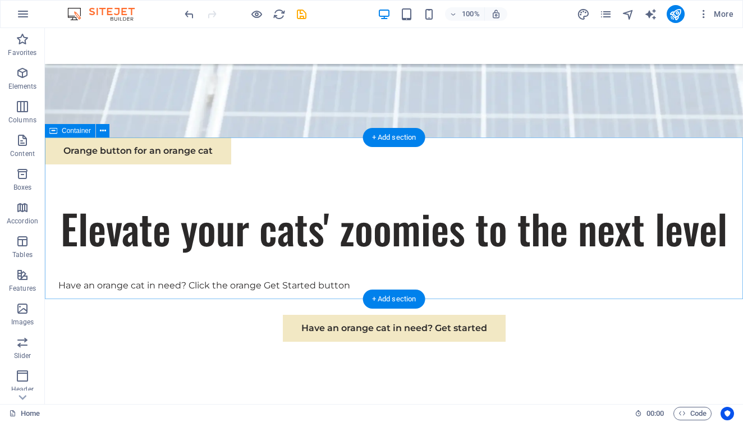
click at [414, 299] on div "+ Add section" at bounding box center [394, 299] width 62 height 19
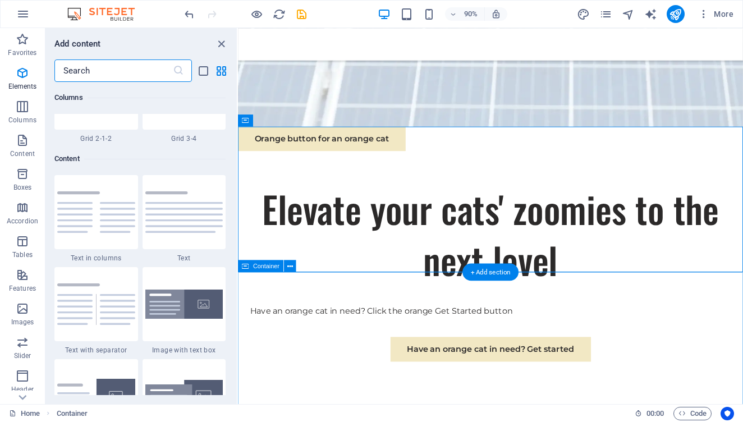
scroll to position [1964, 0]
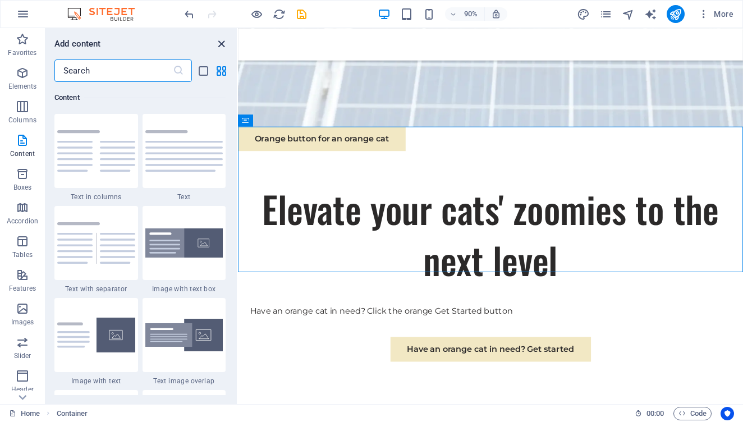
click at [219, 42] on icon "close panel" at bounding box center [221, 44] width 13 height 13
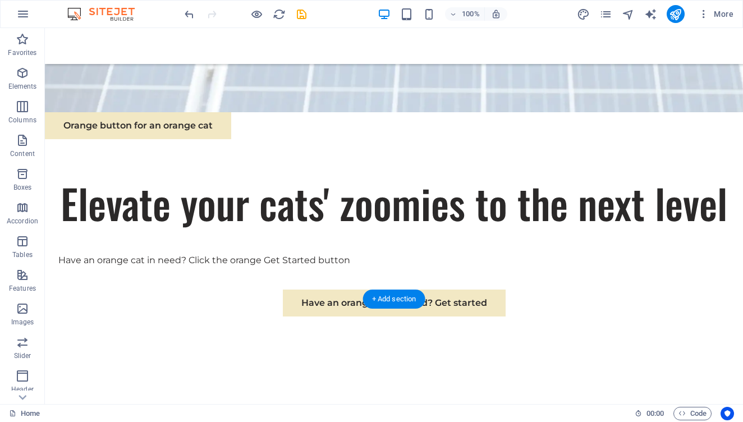
scroll to position [424, 0]
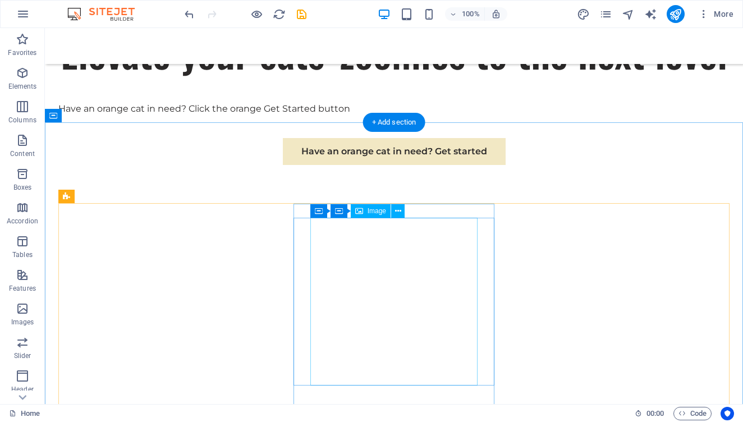
scroll to position [571, 0]
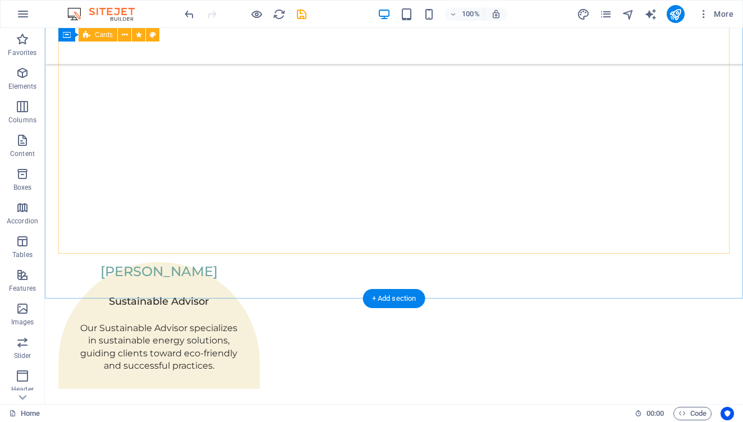
scroll to position [776, 0]
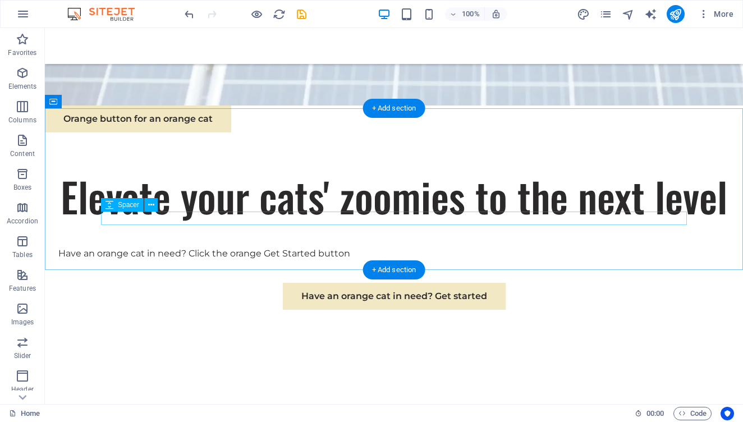
scroll to position [436, 0]
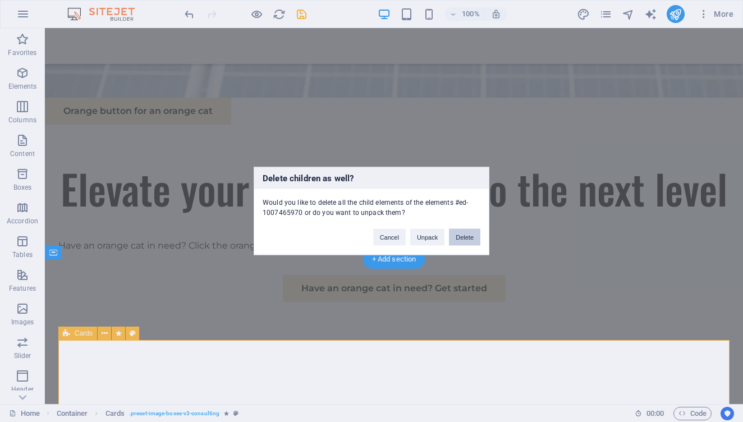
click at [473, 230] on button "Delete" at bounding box center [464, 237] width 31 height 17
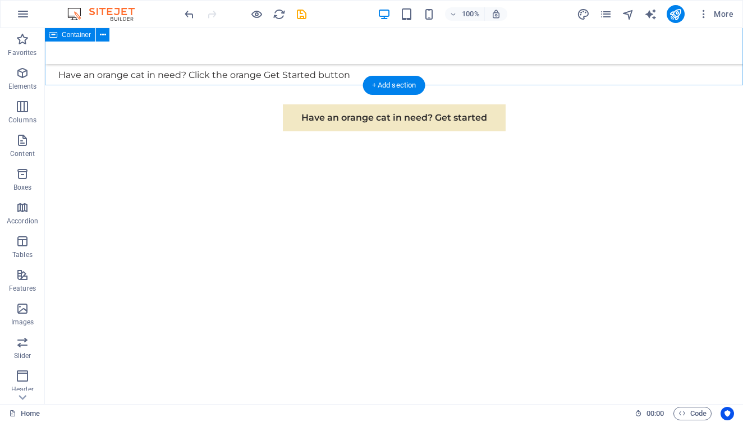
scroll to position [606, 0]
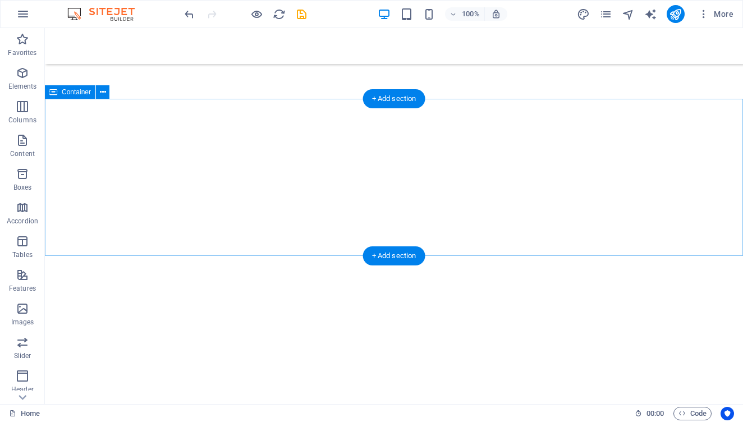
scroll to position [726, 0]
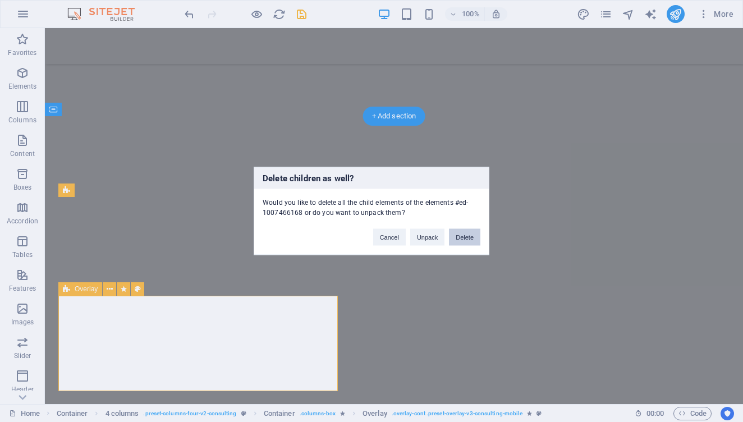
click at [477, 238] on button "Delete" at bounding box center [464, 237] width 31 height 17
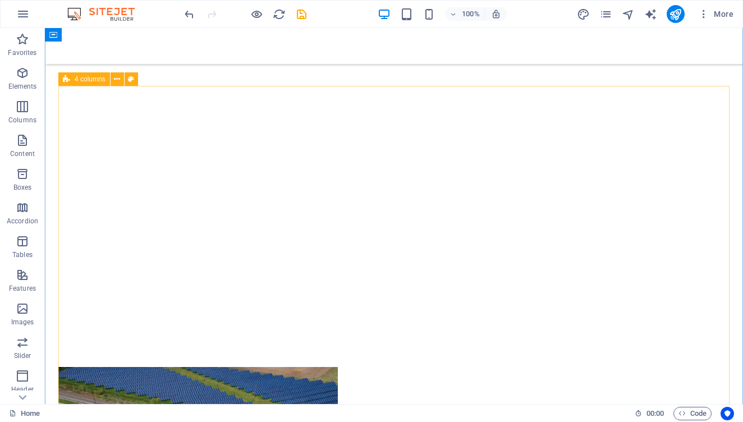
scroll to position [978, 0]
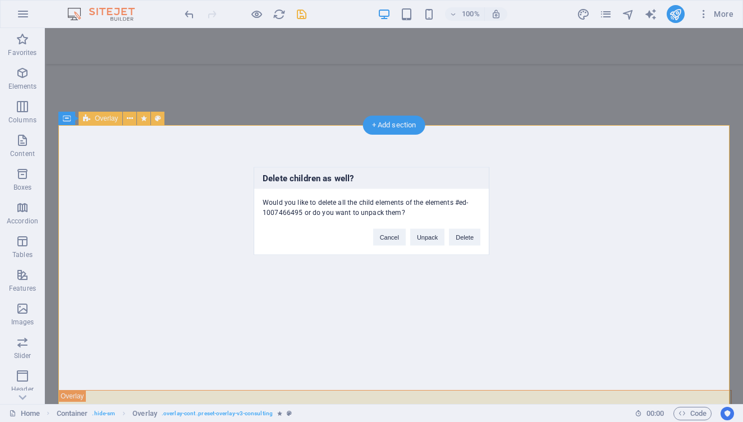
click at [346, 143] on div "Delete children as well? Would you like to delete all the child elements of the…" at bounding box center [371, 211] width 743 height 422
click at [456, 232] on button "Delete" at bounding box center [464, 237] width 31 height 17
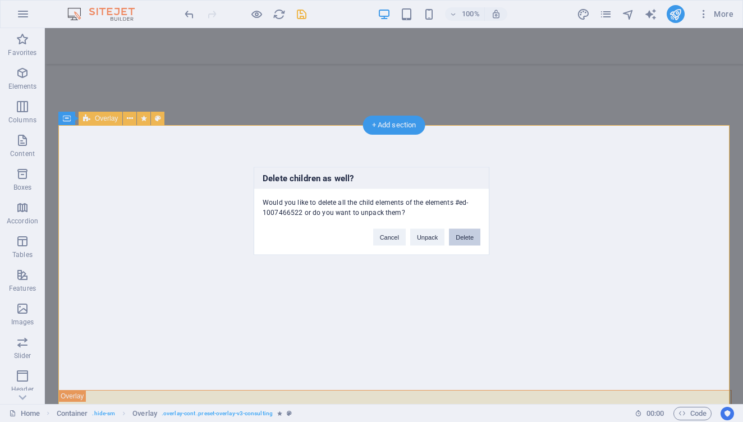
click at [462, 240] on button "Delete" at bounding box center [464, 237] width 31 height 17
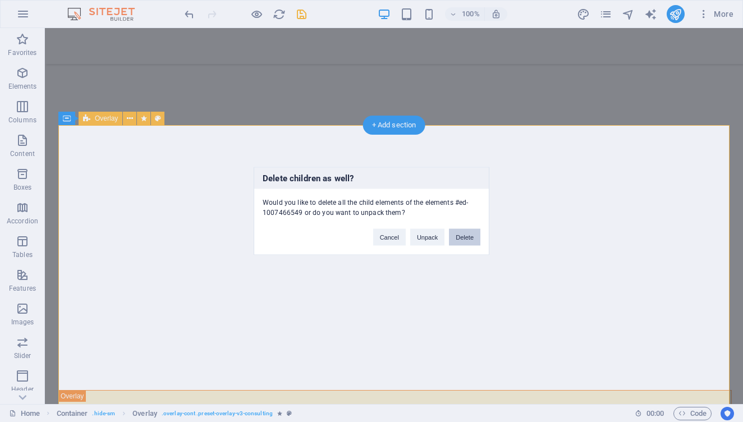
click at [462, 242] on button "Delete" at bounding box center [464, 237] width 31 height 17
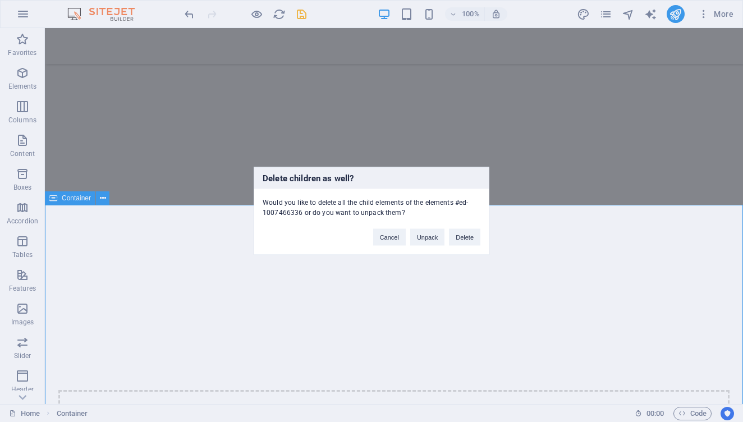
scroll to position [870, 0]
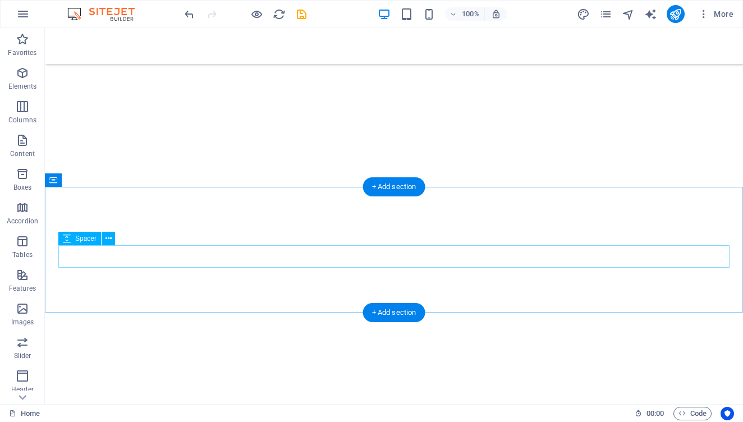
scroll to position [790, 0]
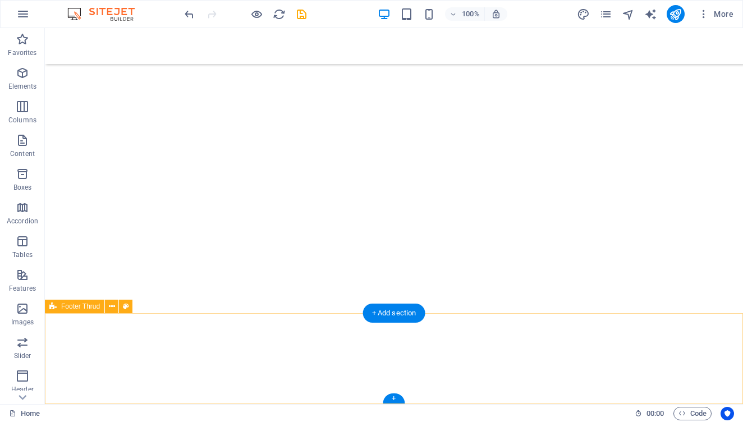
click at [117, 308] on button at bounding box center [111, 306] width 13 height 13
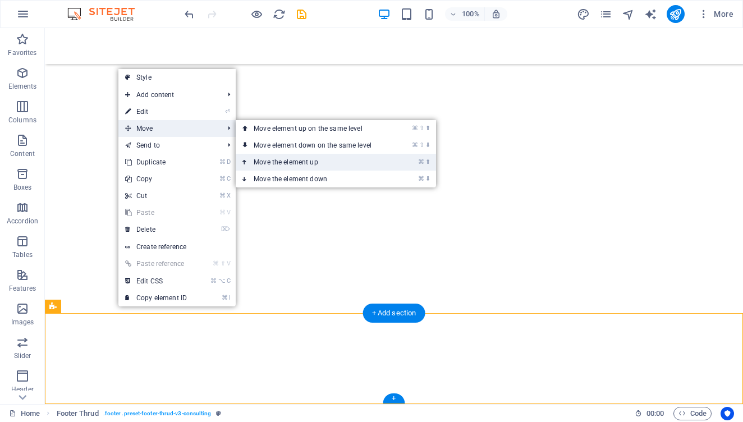
click at [295, 156] on link "⌘ ⬆ Move the element up" at bounding box center [315, 162] width 158 height 17
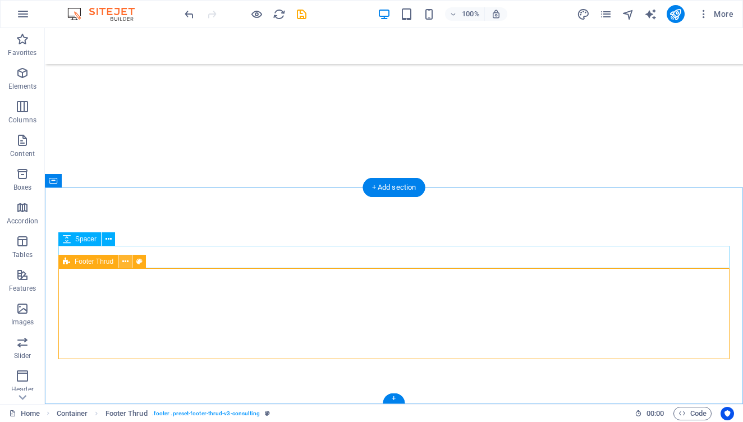
click at [129, 265] on button at bounding box center [124, 261] width 13 height 13
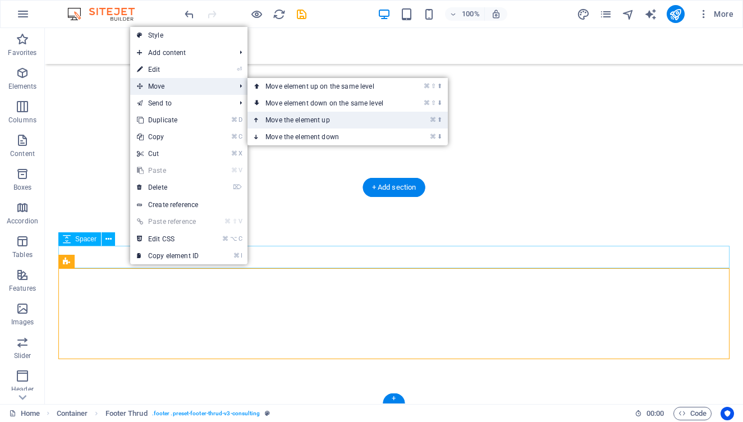
click at [323, 125] on link "⌘ ⬆ Move the element up" at bounding box center [327, 120] width 158 height 17
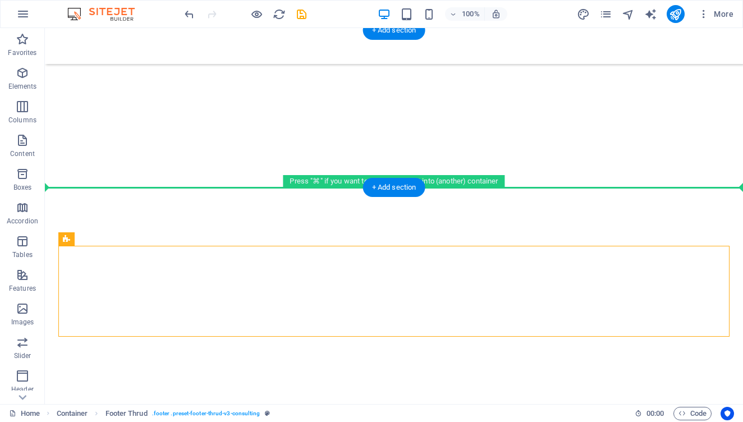
drag, startPoint x: 285, startPoint y: 253, endPoint x: 297, endPoint y: 159, distance: 94.5
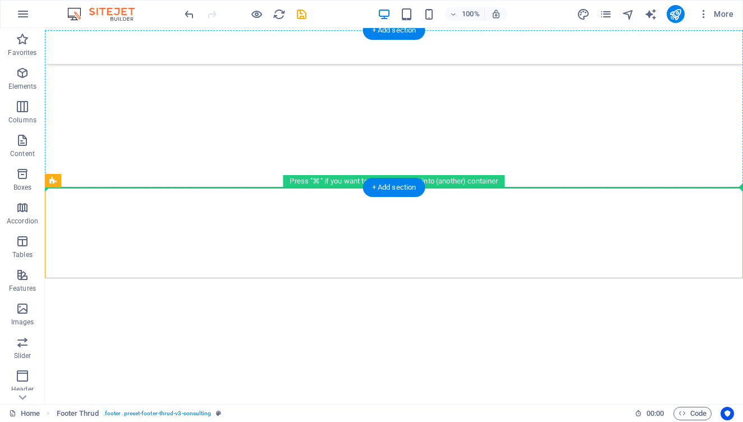
drag, startPoint x: 286, startPoint y: 212, endPoint x: 294, endPoint y: 135, distance: 77.3
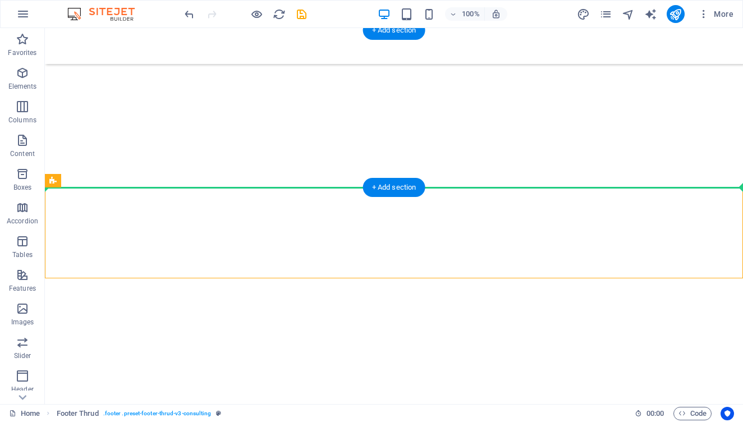
drag, startPoint x: 280, startPoint y: 194, endPoint x: 285, endPoint y: 140, distance: 54.1
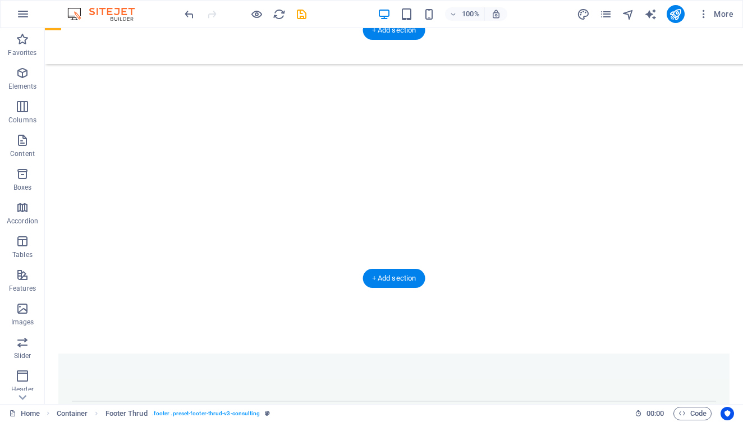
drag, startPoint x: 282, startPoint y: 157, endPoint x: 291, endPoint y: 90, distance: 67.9
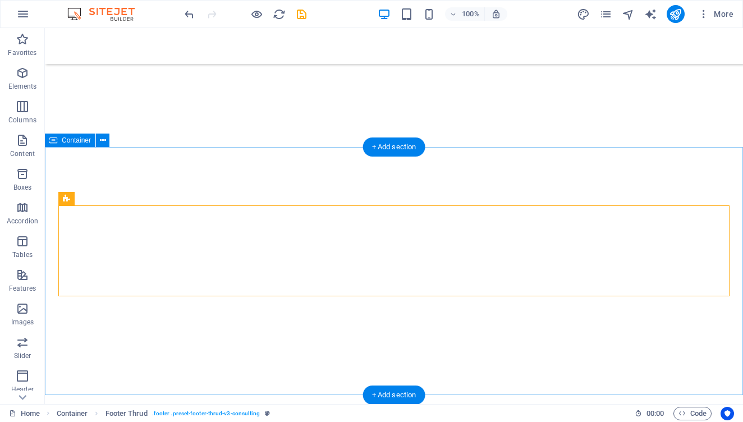
scroll to position [670, 0]
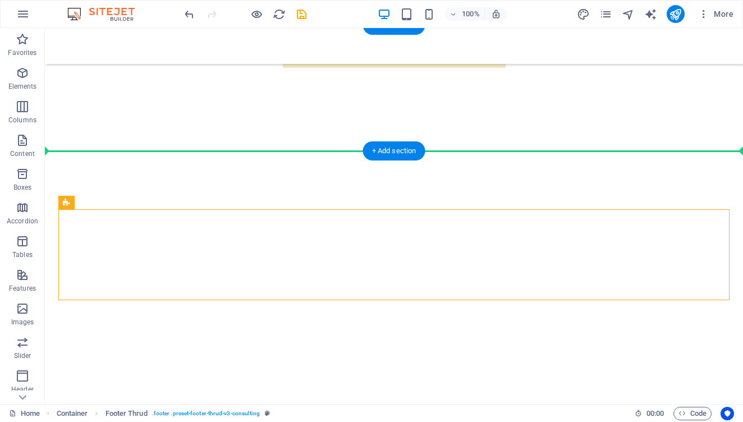
drag, startPoint x: 282, startPoint y: 236, endPoint x: 296, endPoint y: 138, distance: 99.3
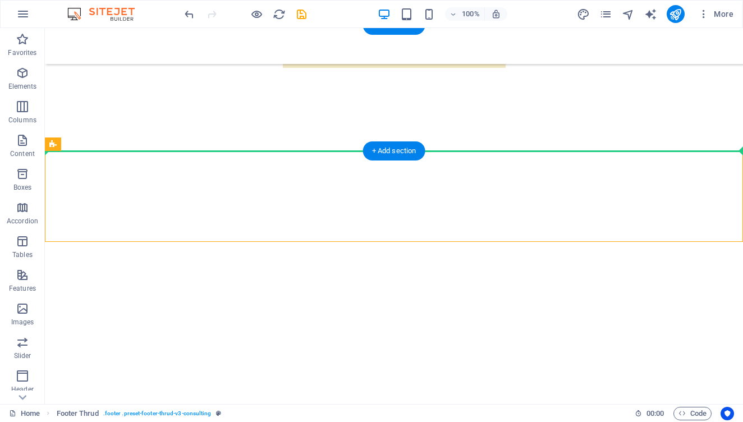
drag, startPoint x: 295, startPoint y: 182, endPoint x: 298, endPoint y: 127, distance: 55.1
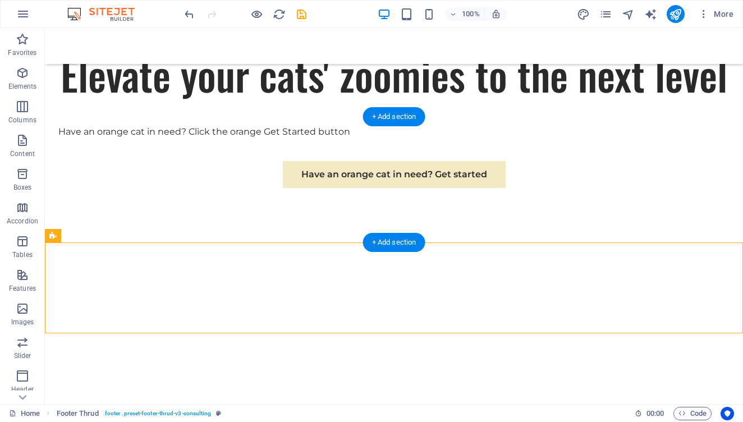
scroll to position [544, 0]
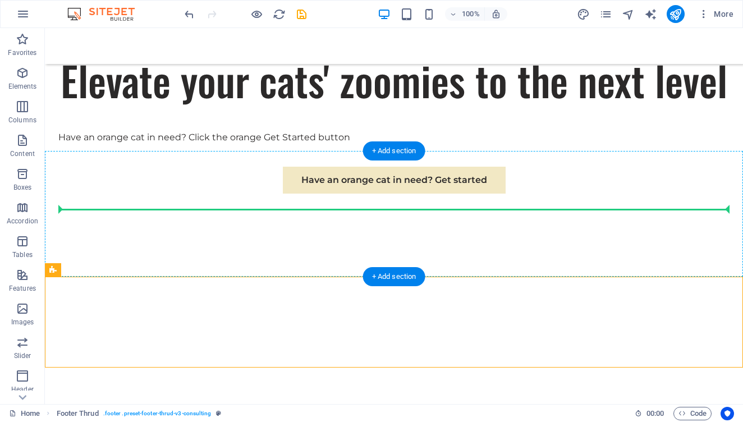
drag, startPoint x: 280, startPoint y: 301, endPoint x: 297, endPoint y: 206, distance: 96.4
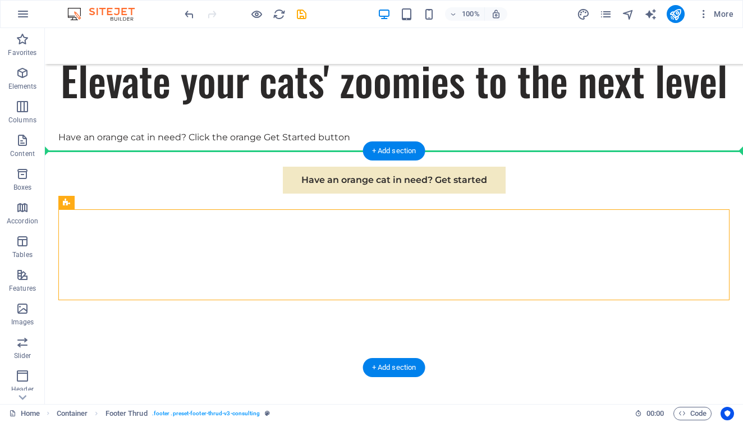
drag, startPoint x: 295, startPoint y: 224, endPoint x: 306, endPoint y: 180, distance: 45.1
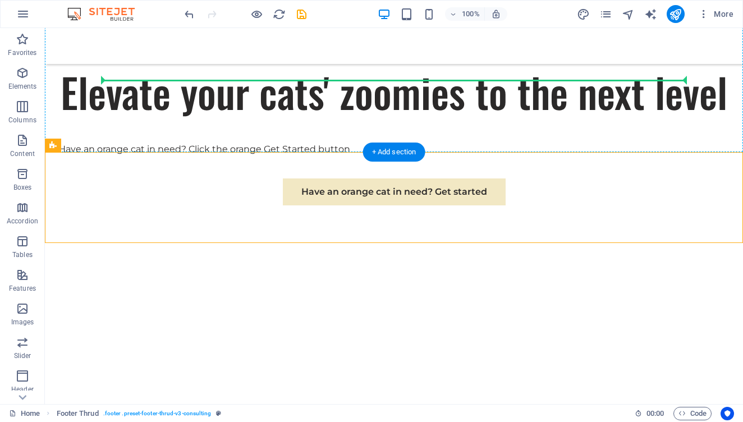
drag, startPoint x: 306, startPoint y: 180, endPoint x: 326, endPoint y: 70, distance: 112.3
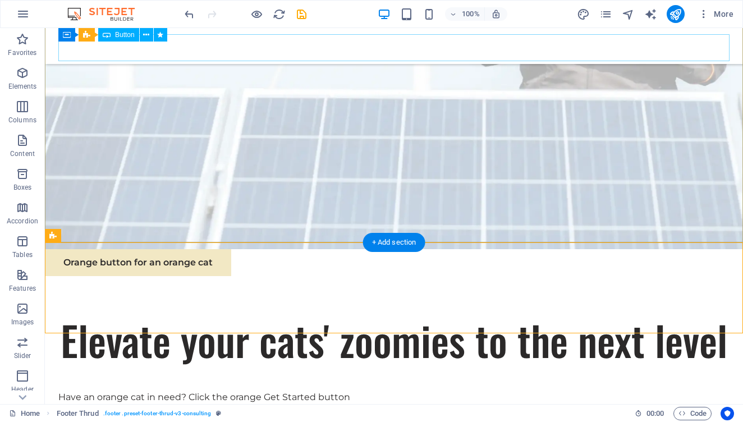
scroll to position [257, 0]
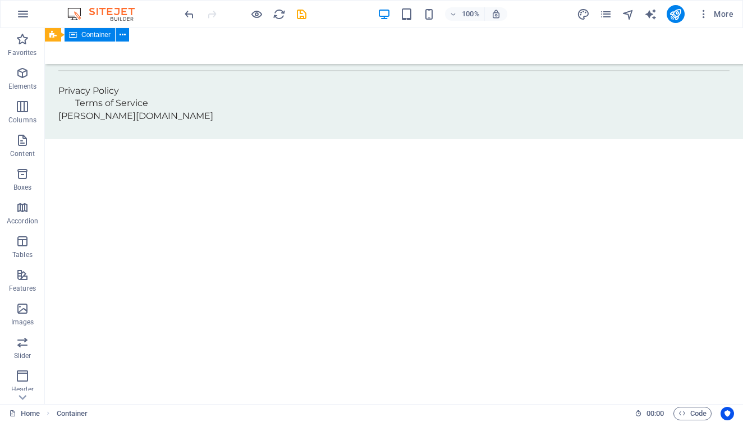
scroll to position [773, 0]
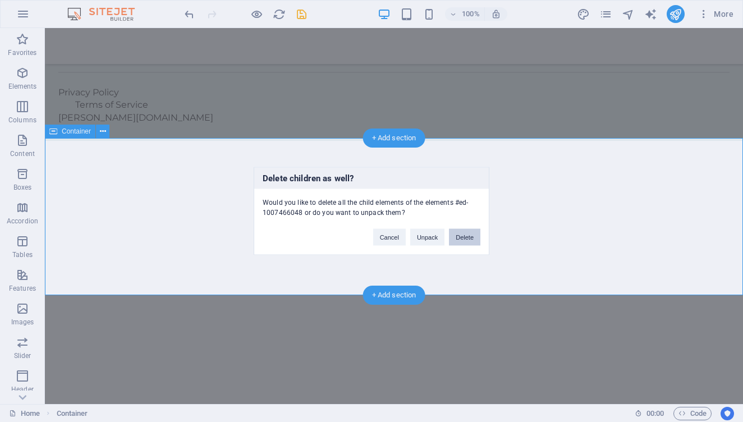
click at [473, 241] on button "Delete" at bounding box center [464, 237] width 31 height 17
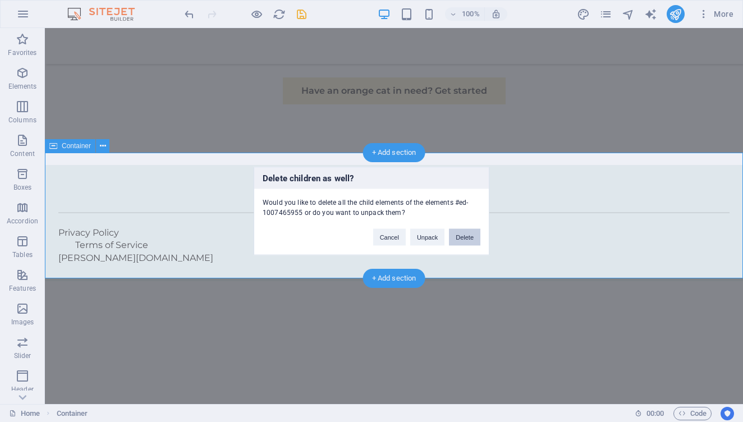
click at [473, 235] on button "Delete" at bounding box center [464, 237] width 31 height 17
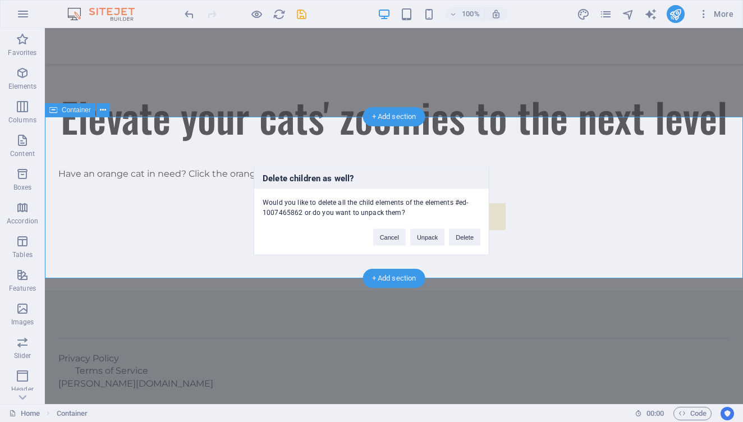
click at [465, 246] on div "Delete children as well? Would you like to delete all the child elements of the…" at bounding box center [372, 211] width 236 height 88
click at [466, 240] on button "Delete" at bounding box center [464, 237] width 31 height 17
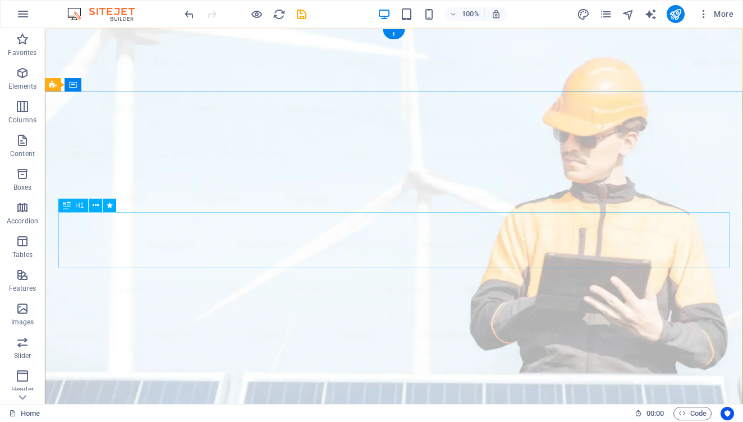
scroll to position [0, 0]
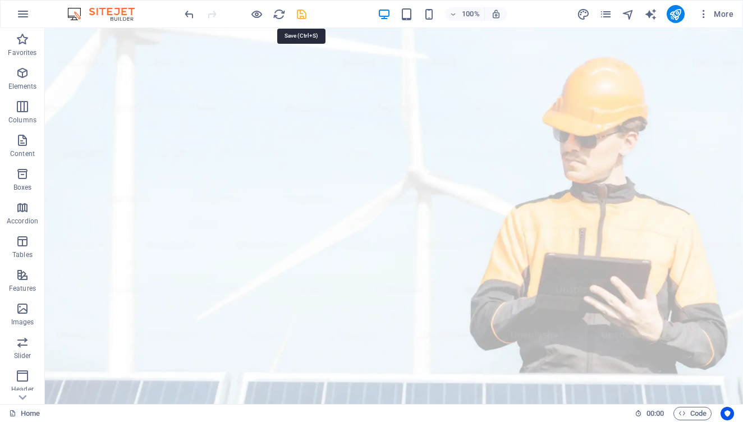
click at [297, 14] on icon "save" at bounding box center [301, 14] width 13 height 13
click at [679, 15] on icon "publish" at bounding box center [675, 14] width 13 height 13
